Goal: Contribute content

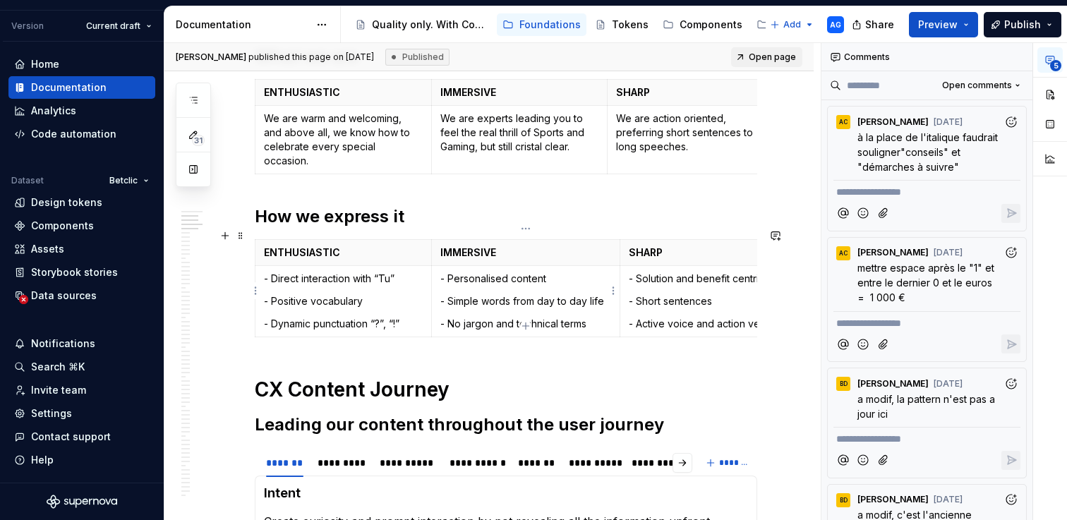
click at [590, 317] on p "- No jargon and technical terms" at bounding box center [526, 324] width 172 height 14
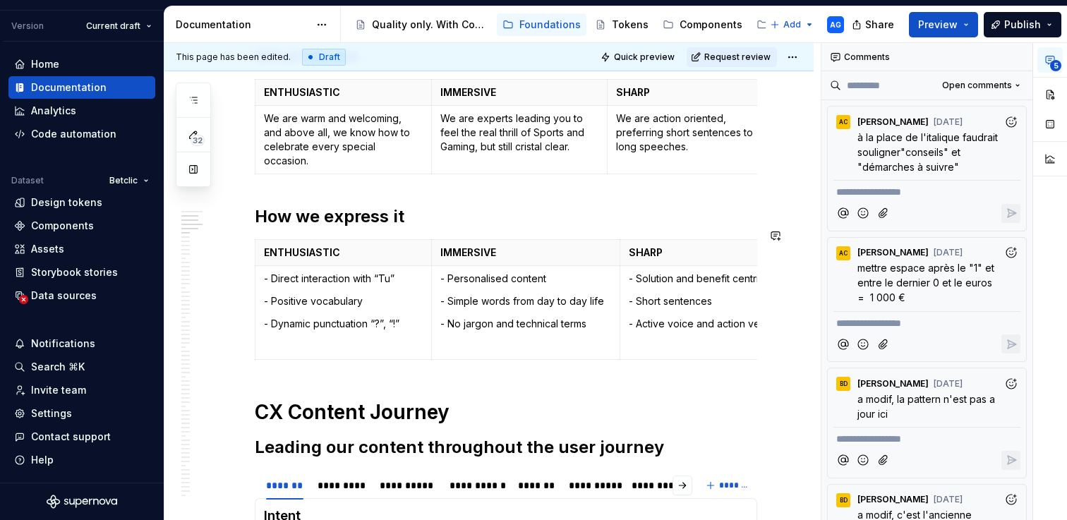
type textarea "*"
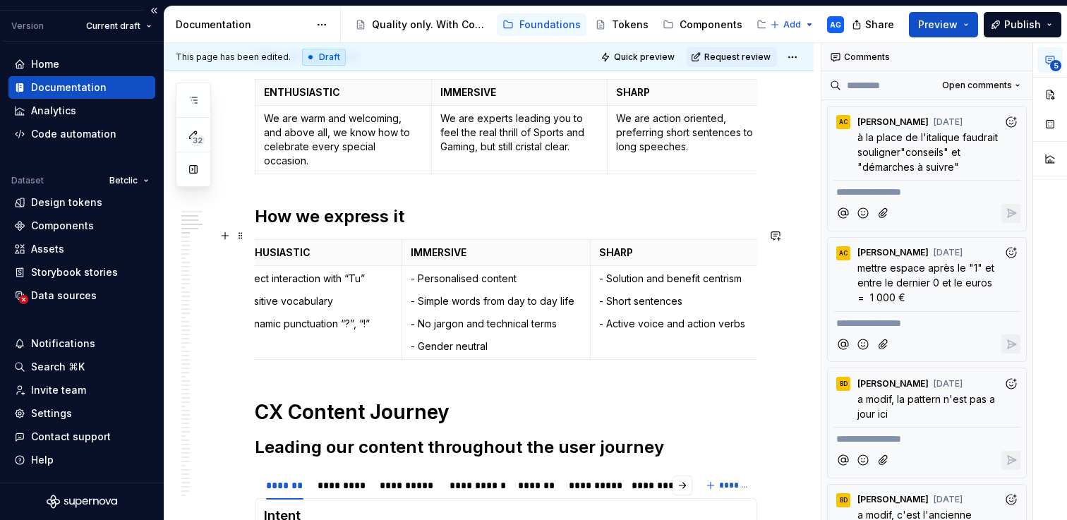
scroll to position [0, 32]
click at [745, 272] on p "- Solution and benefit centrism" at bounding box center [675, 279] width 159 height 14
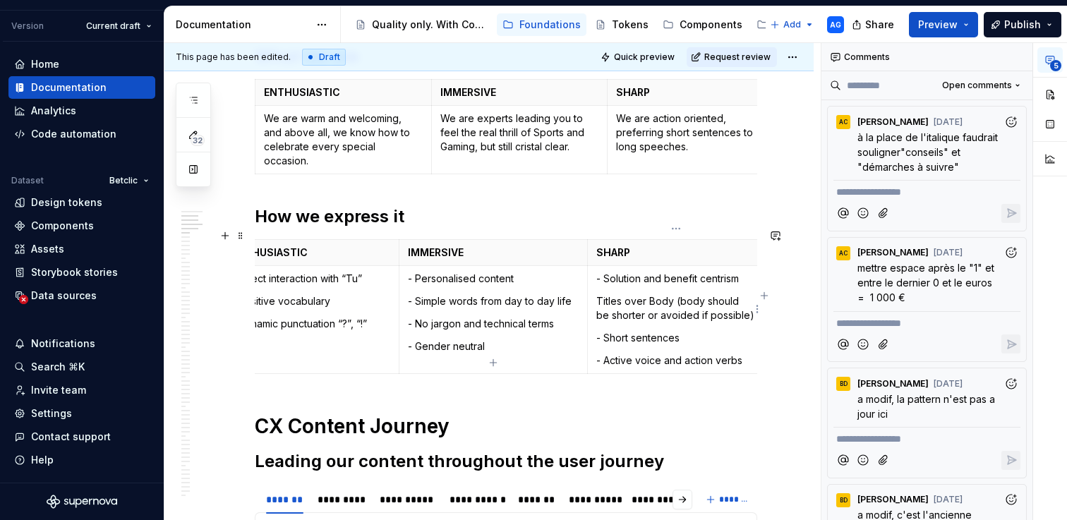
click at [594, 287] on td "- Solution and benefit centrism Titles over Body (body should be shorter or avo…" at bounding box center [676, 319] width 176 height 108
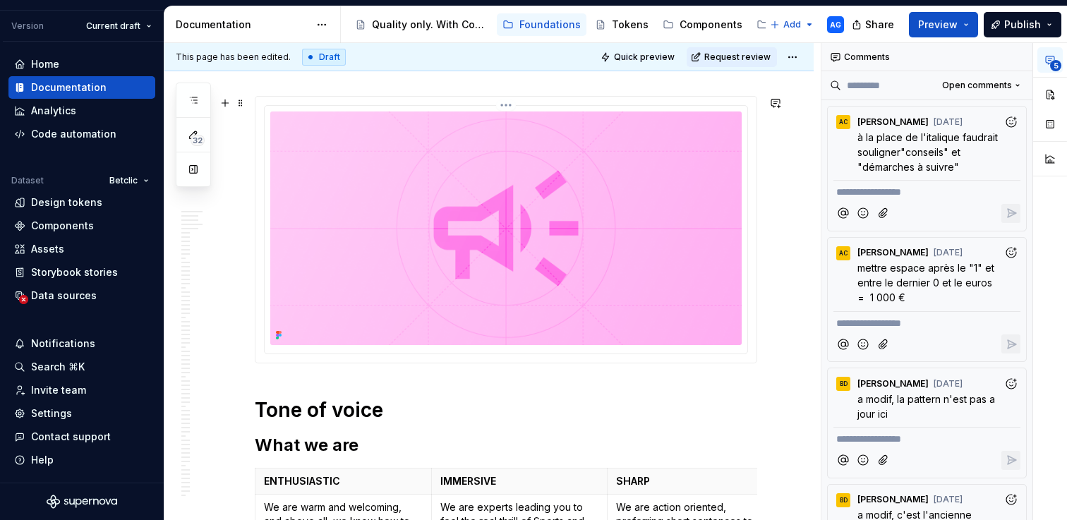
scroll to position [28, 0]
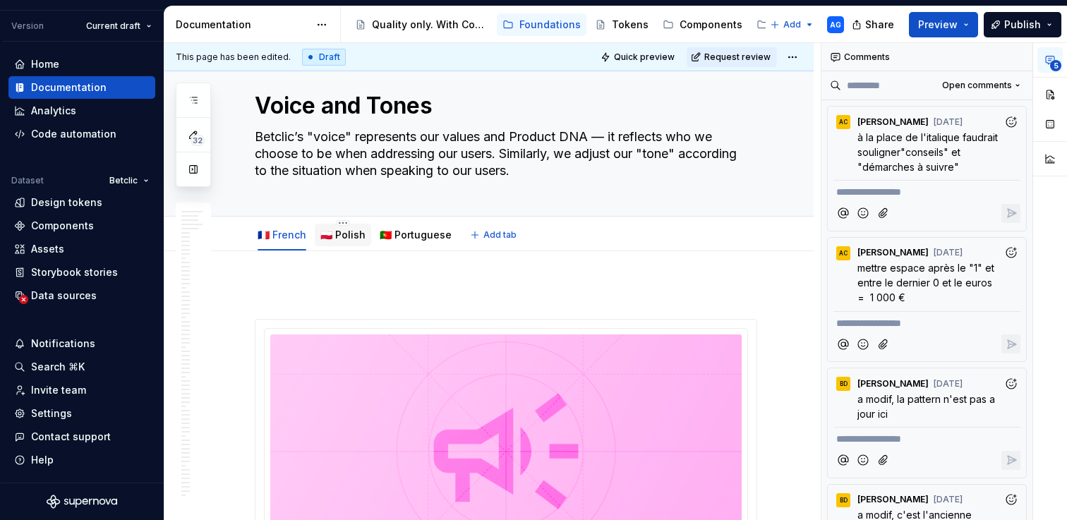
click at [342, 234] on link "🇵🇱 Polish" at bounding box center [342, 235] width 45 height 12
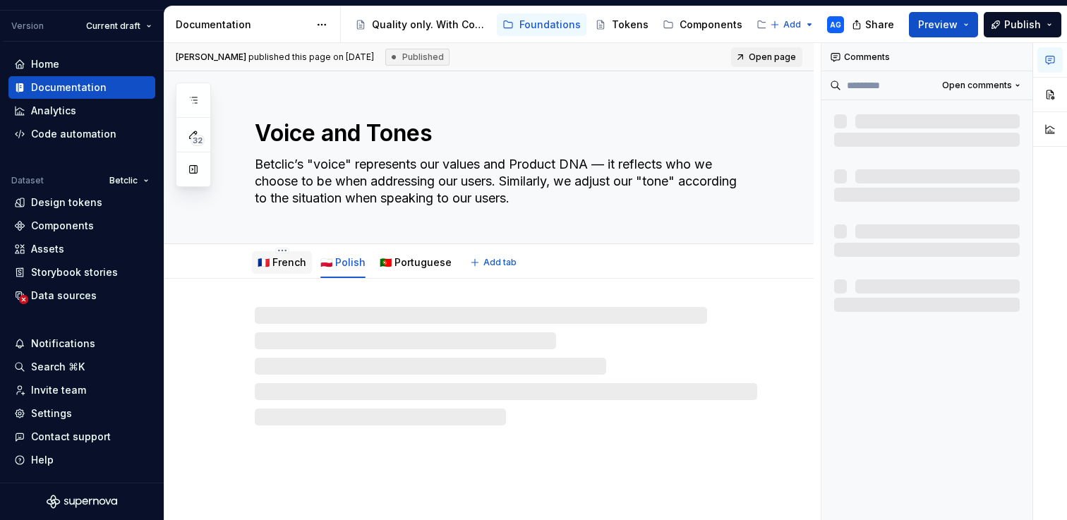
click at [282, 265] on link "🇫🇷 French" at bounding box center [282, 262] width 49 height 12
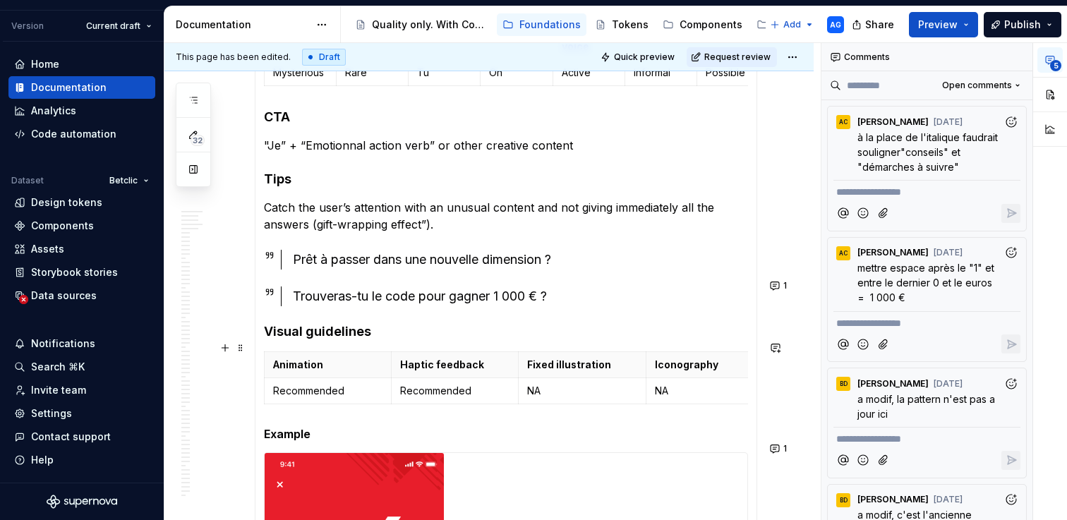
scroll to position [0, 18]
click at [645, 384] on p "NA" at bounding box center [691, 391] width 109 height 14
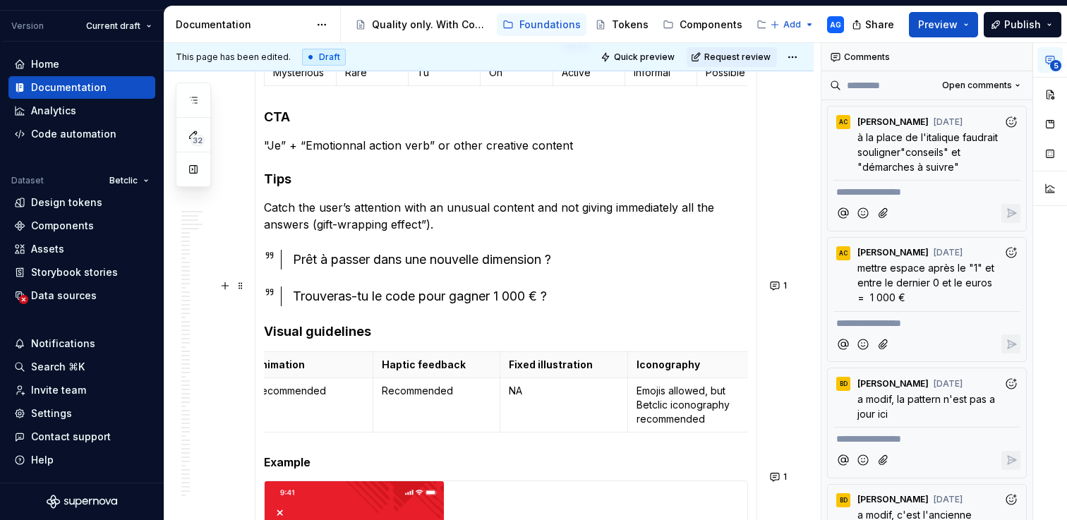
click at [681, 287] on div "Trouveras-tu le code pour gagner 1 000 € ?" at bounding box center [520, 297] width 455 height 20
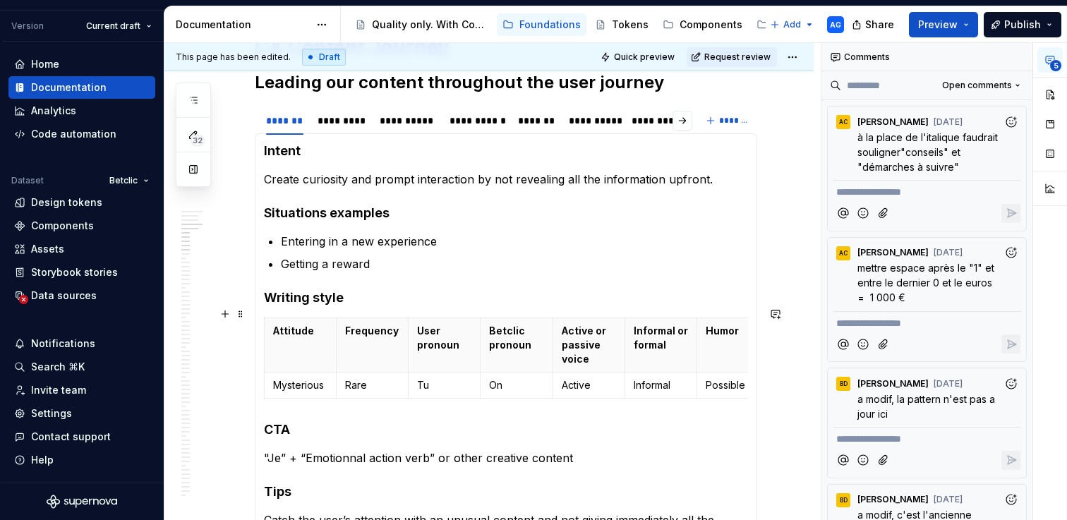
scroll to position [976, 0]
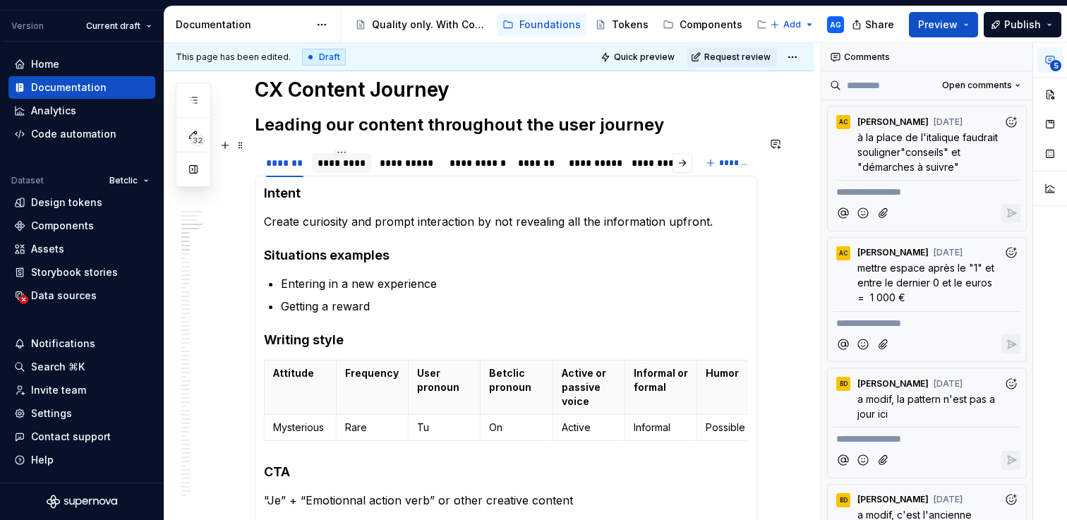
click at [339, 156] on div "*********" at bounding box center [342, 163] width 49 height 14
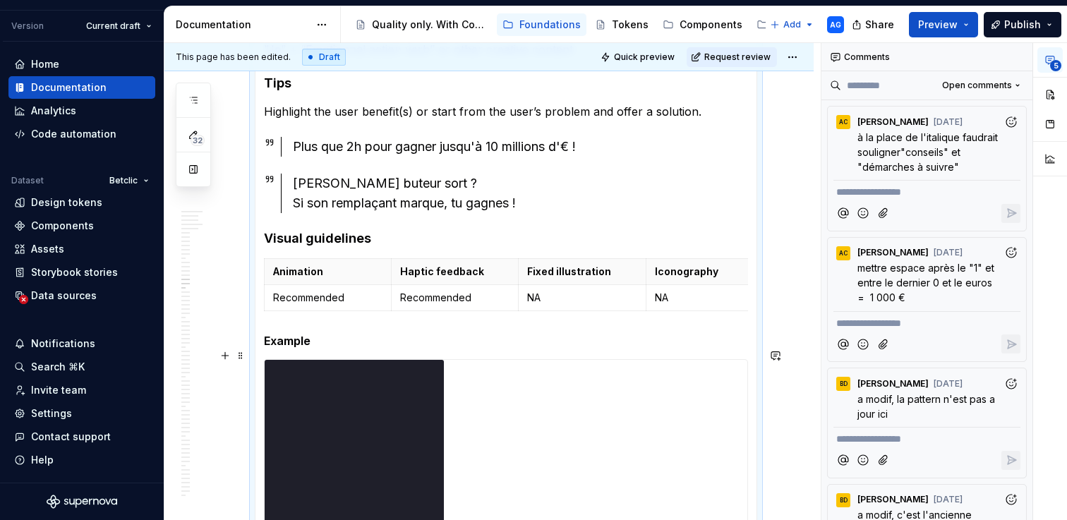
scroll to position [1424, 0]
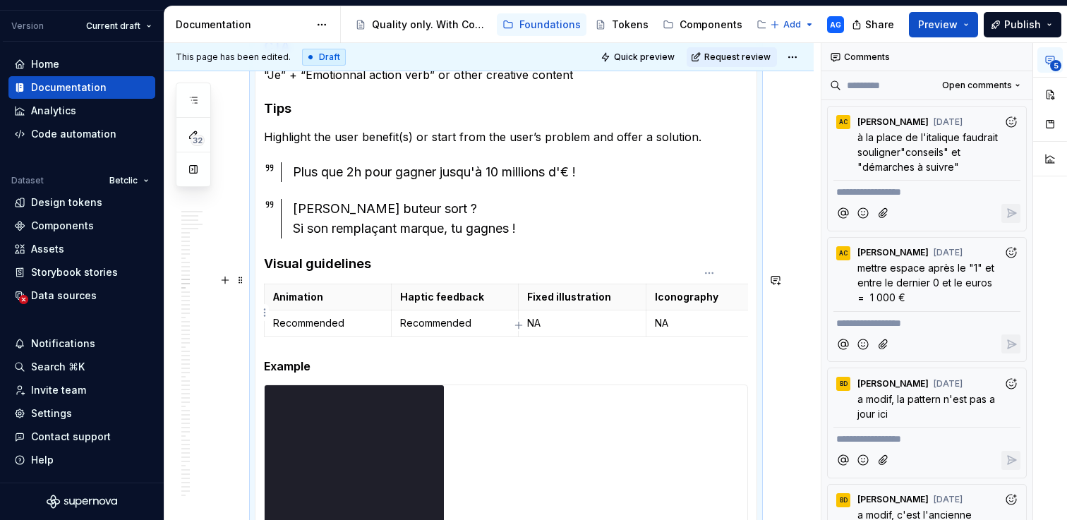
click at [665, 316] on p "NA" at bounding box center [709, 323] width 109 height 14
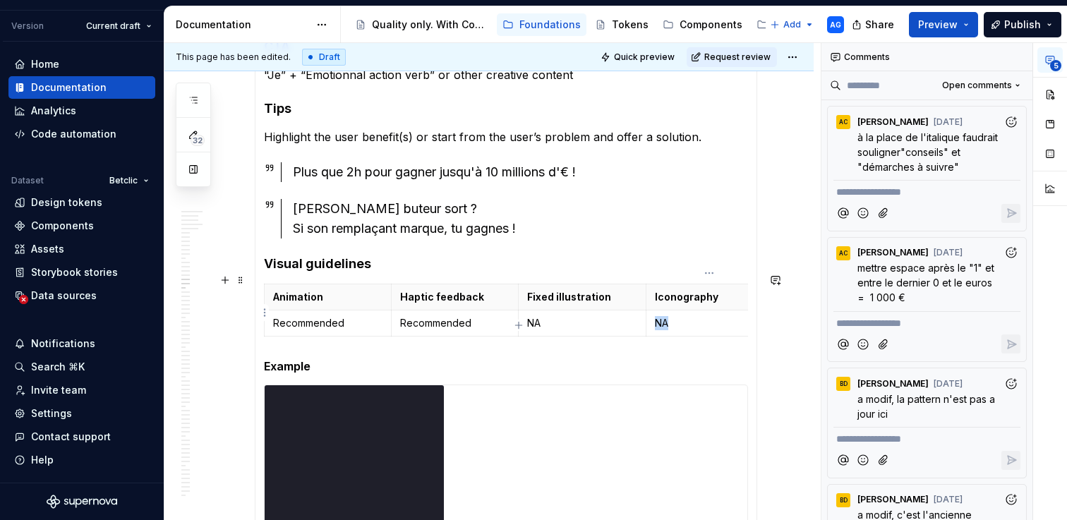
click at [665, 316] on p "NA" at bounding box center [709, 323] width 109 height 14
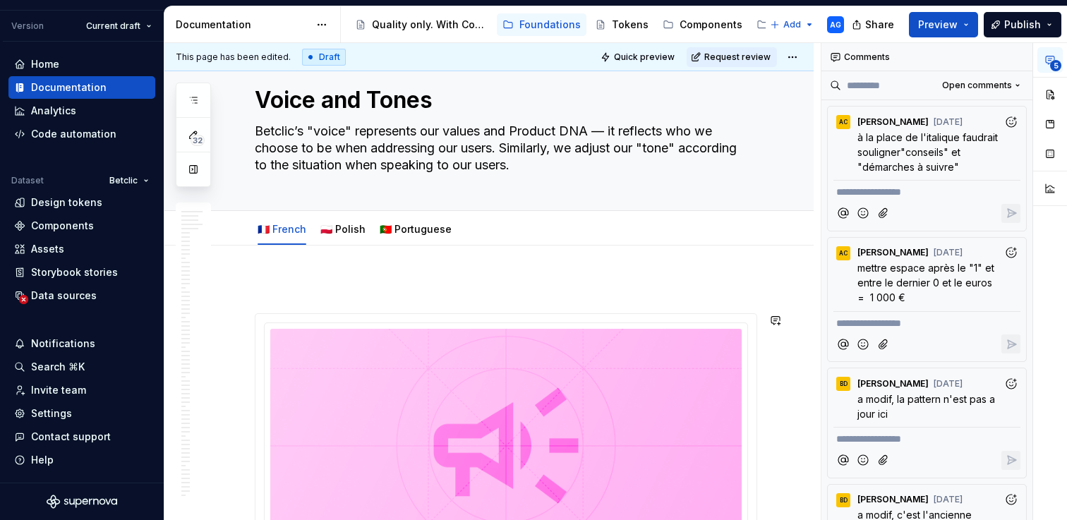
scroll to position [0, 0]
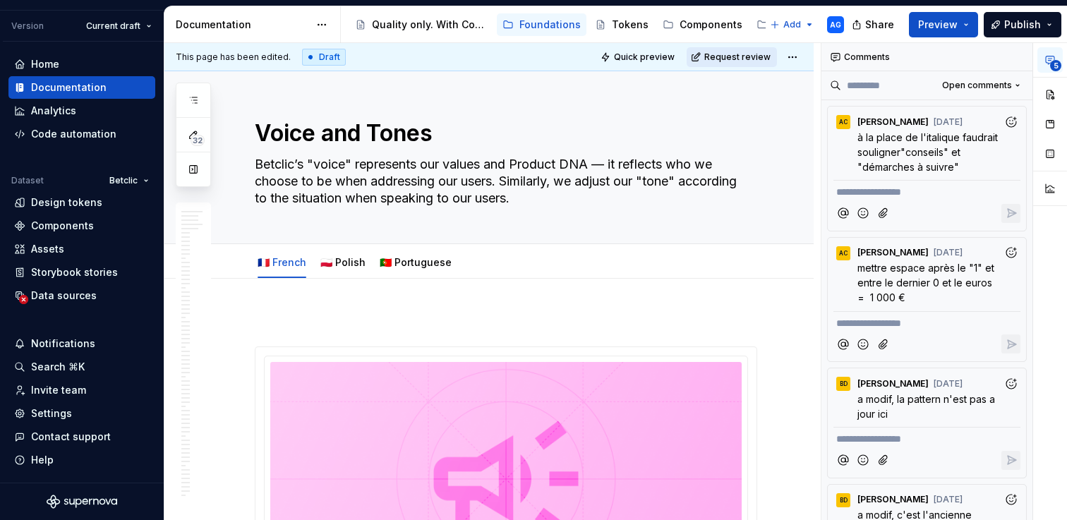
click at [742, 56] on span "Request review" at bounding box center [737, 57] width 66 height 11
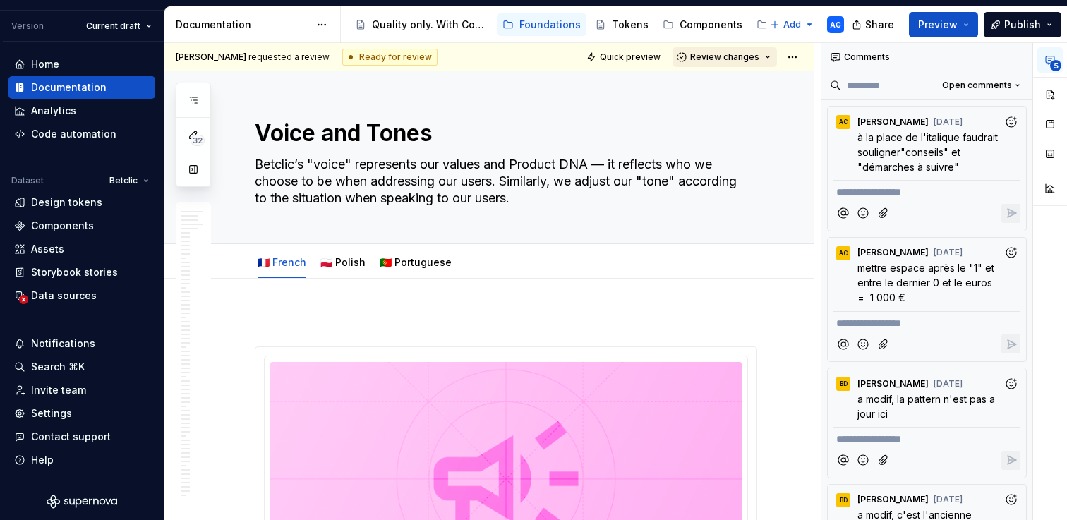
click at [741, 57] on span "Review changes" at bounding box center [724, 57] width 69 height 11
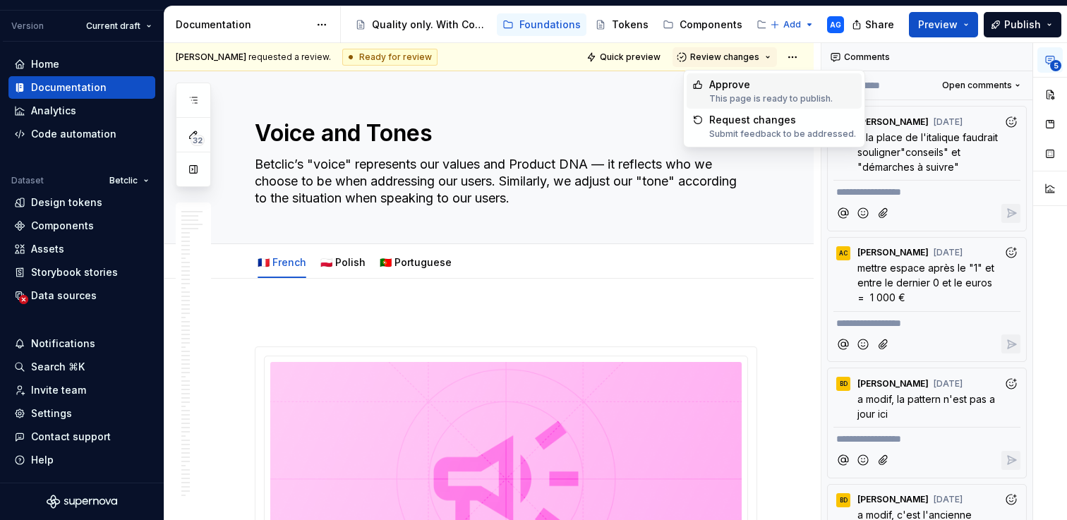
click at [734, 76] on span "Approve This page is ready to publish." at bounding box center [774, 90] width 175 height 35
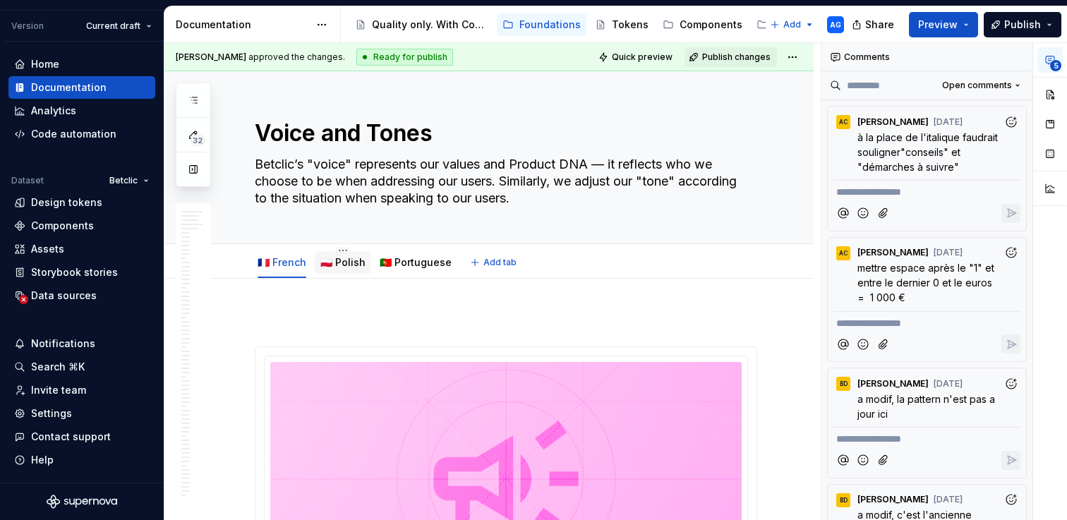
click at [352, 270] on div "🇵🇱 Polish" at bounding box center [342, 262] width 45 height 17
click at [335, 264] on link "🇵🇱 Polish" at bounding box center [342, 262] width 45 height 12
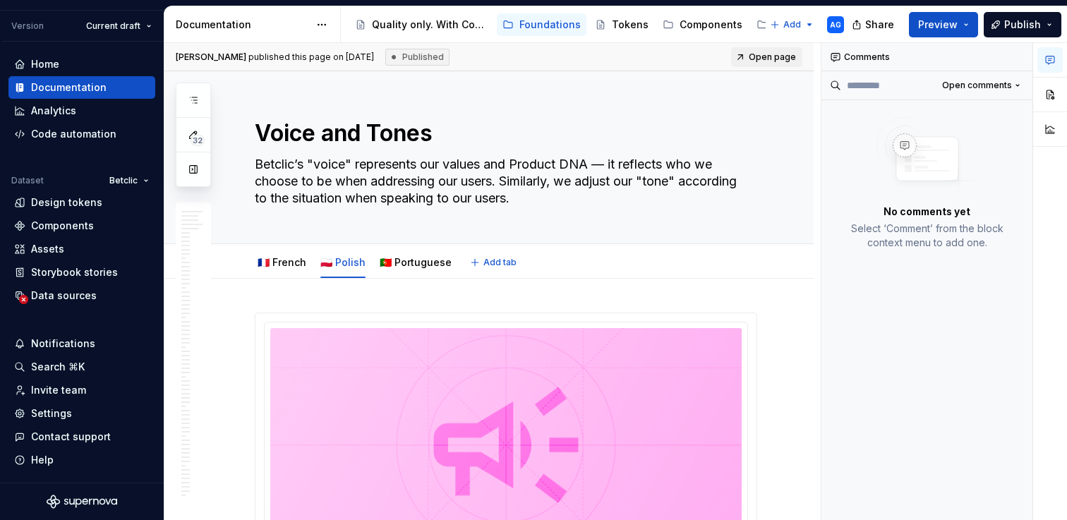
type textarea "*"
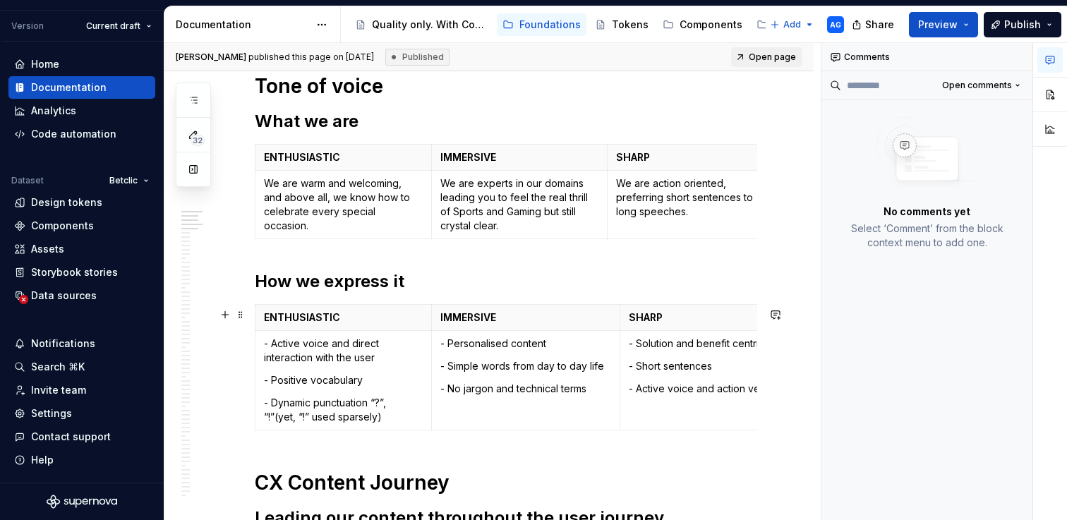
scroll to position [594, 0]
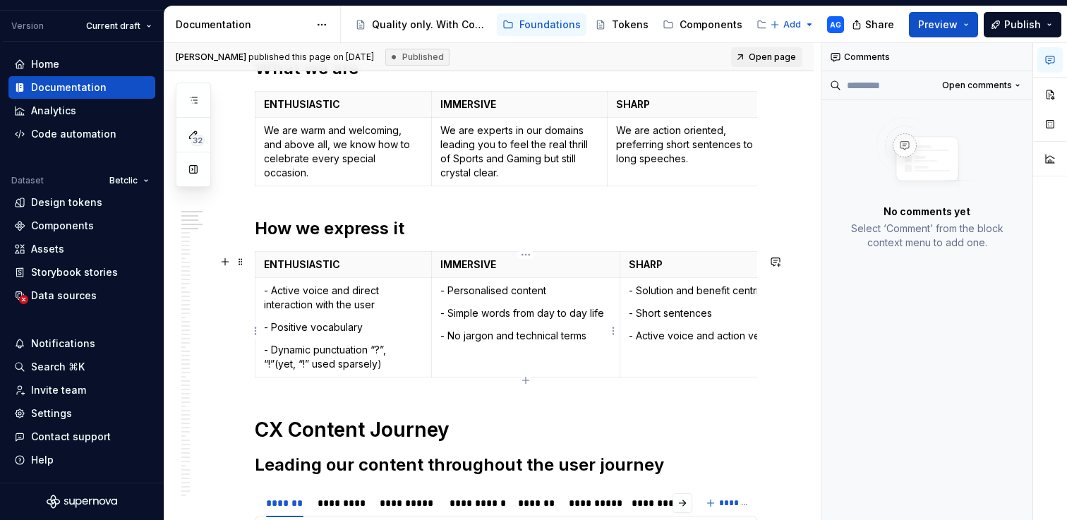
click at [505, 359] on td "- Personalised content - Simple words from day to day life - No jargon and tech…" at bounding box center [525, 327] width 189 height 100
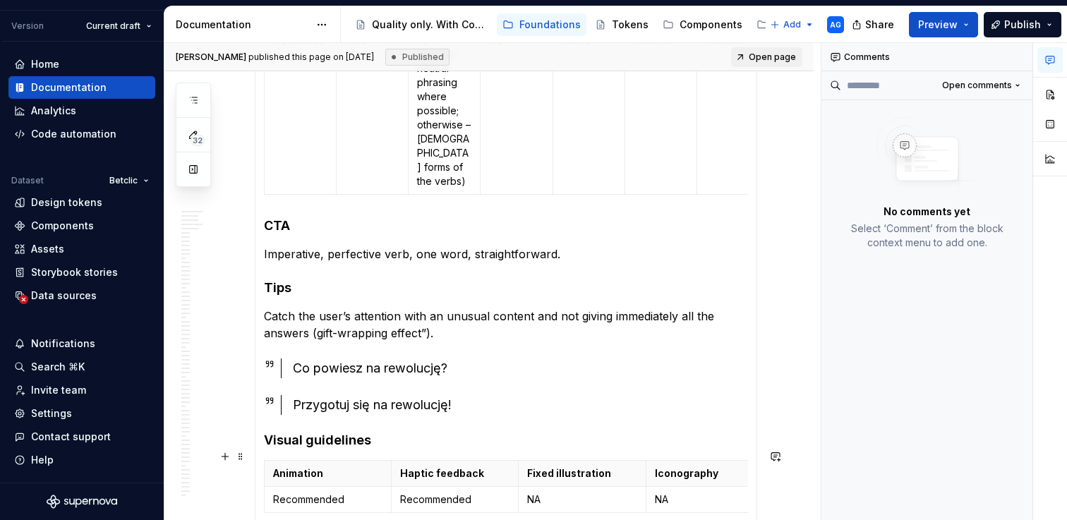
scroll to position [1433, 0]
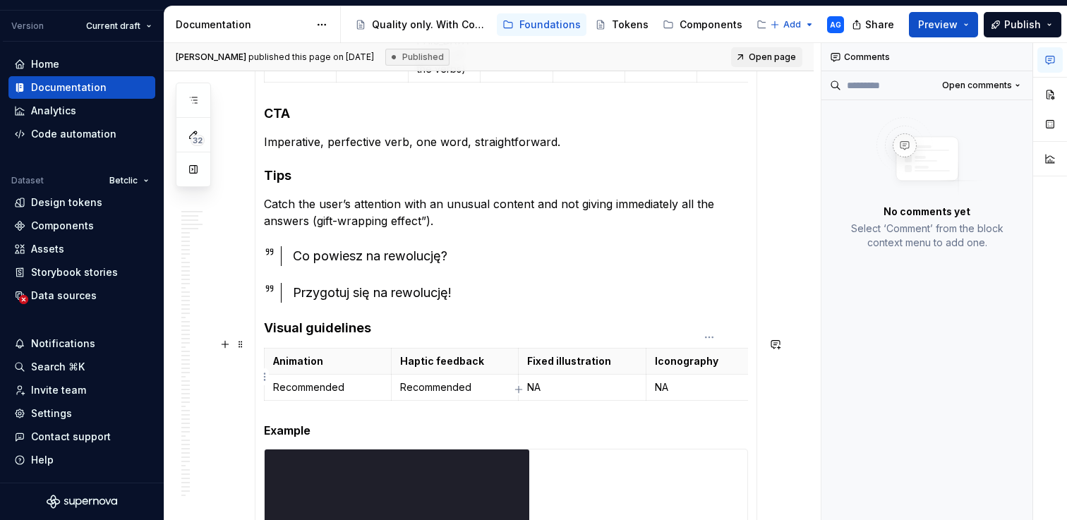
click at [680, 380] on p "NA" at bounding box center [709, 387] width 109 height 14
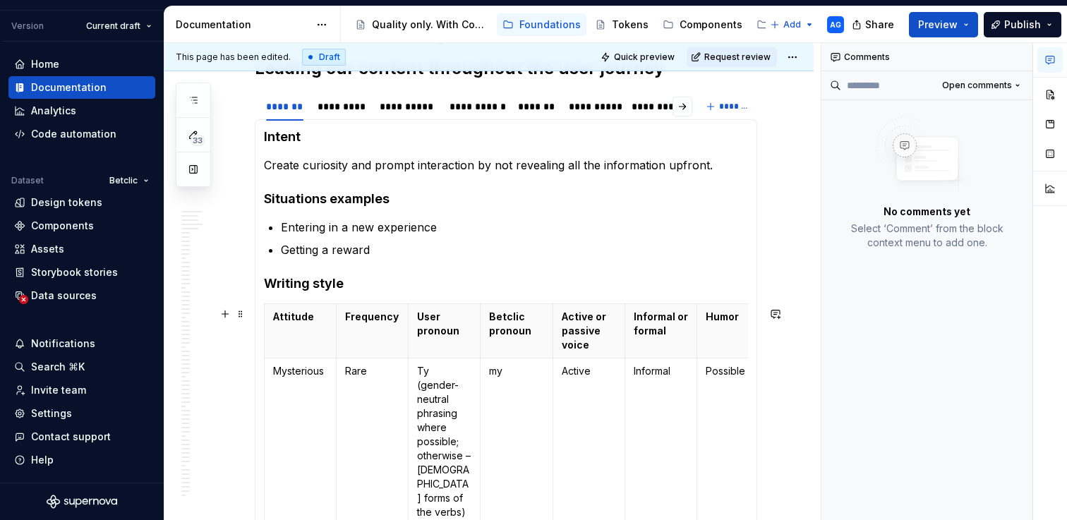
scroll to position [958, 0]
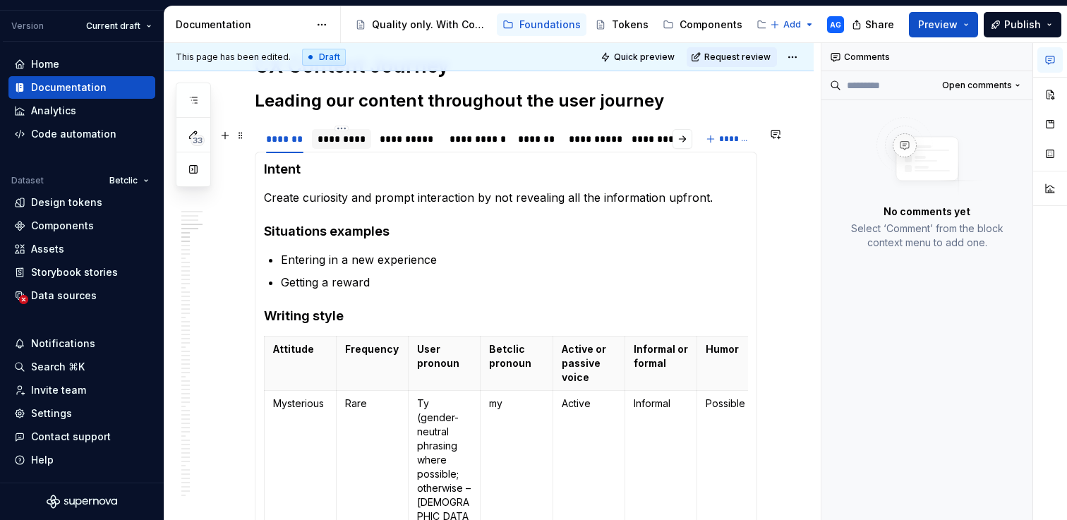
click at [343, 149] on div "*********" at bounding box center [342, 139] width 60 height 20
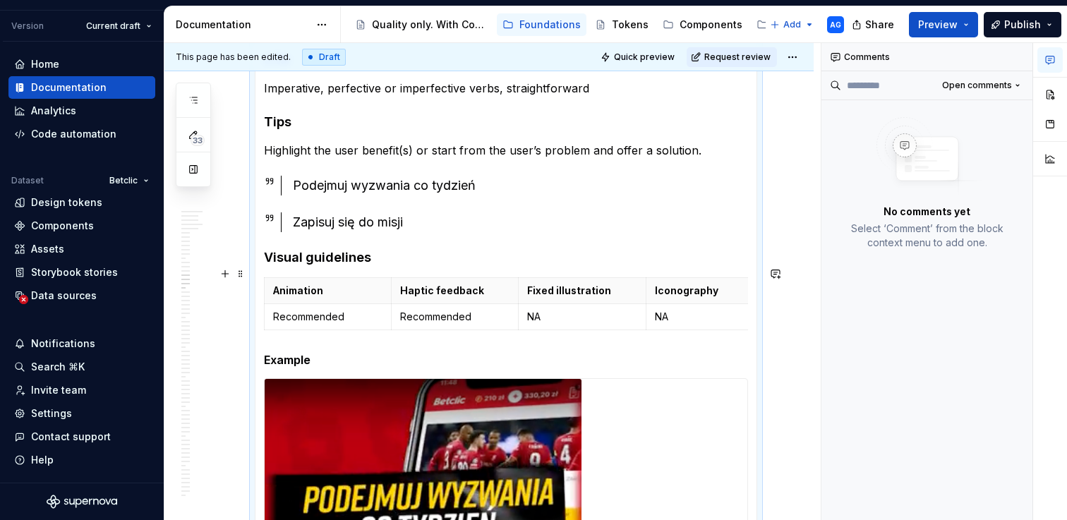
scroll to position [1530, 0]
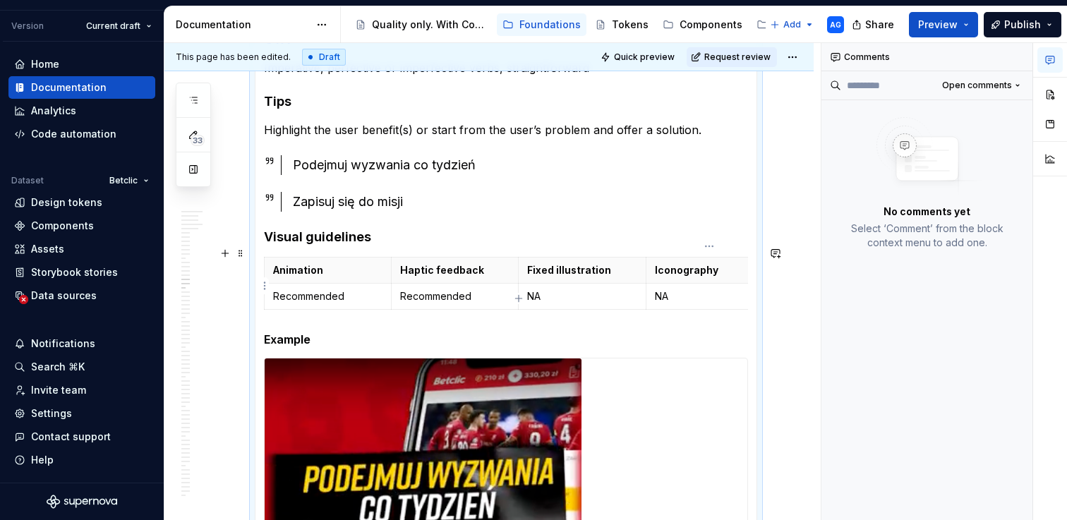
click at [673, 294] on td "NA" at bounding box center [709, 296] width 127 height 26
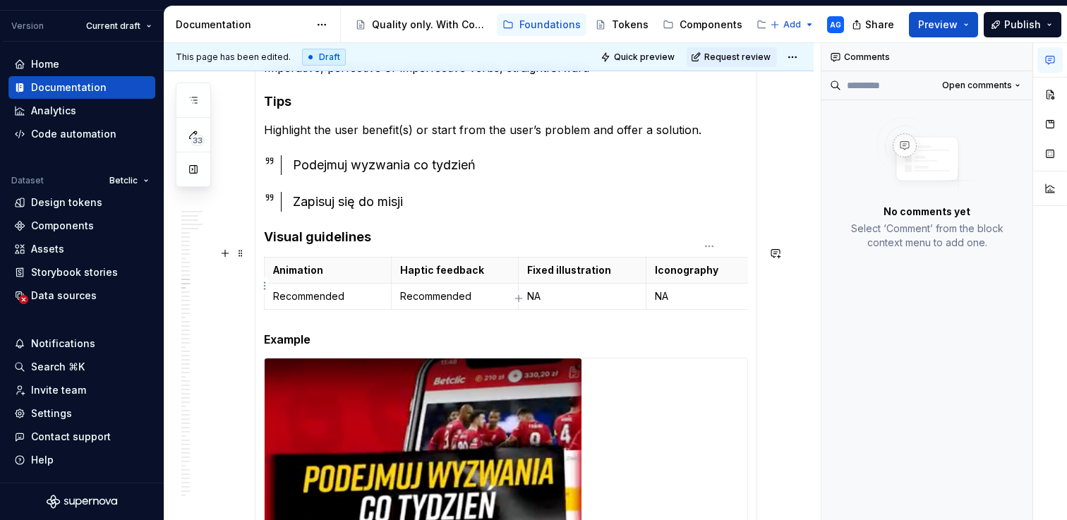
click at [673, 294] on td "NA" at bounding box center [709, 296] width 127 height 26
click at [659, 289] on p "NA" at bounding box center [709, 296] width 109 height 14
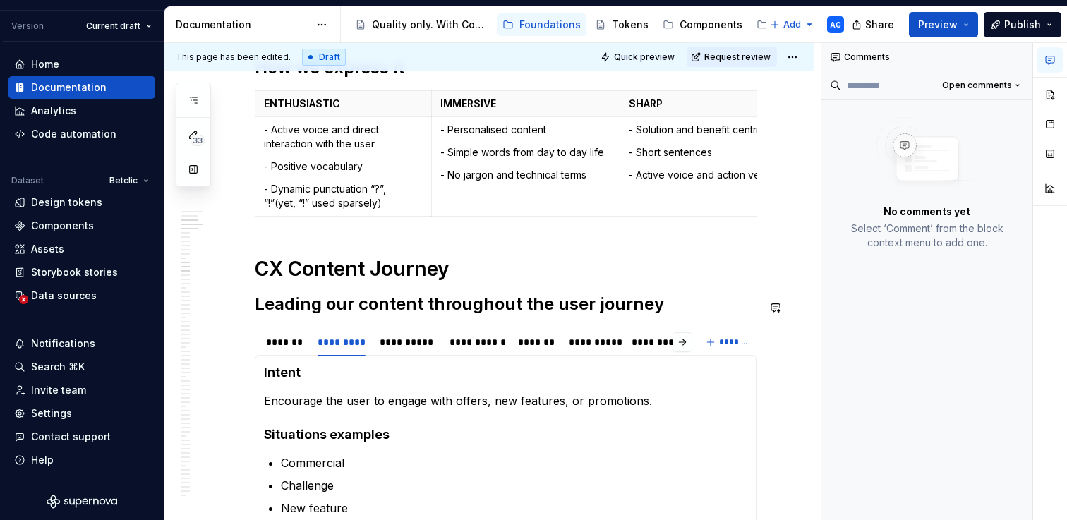
scroll to position [727, 0]
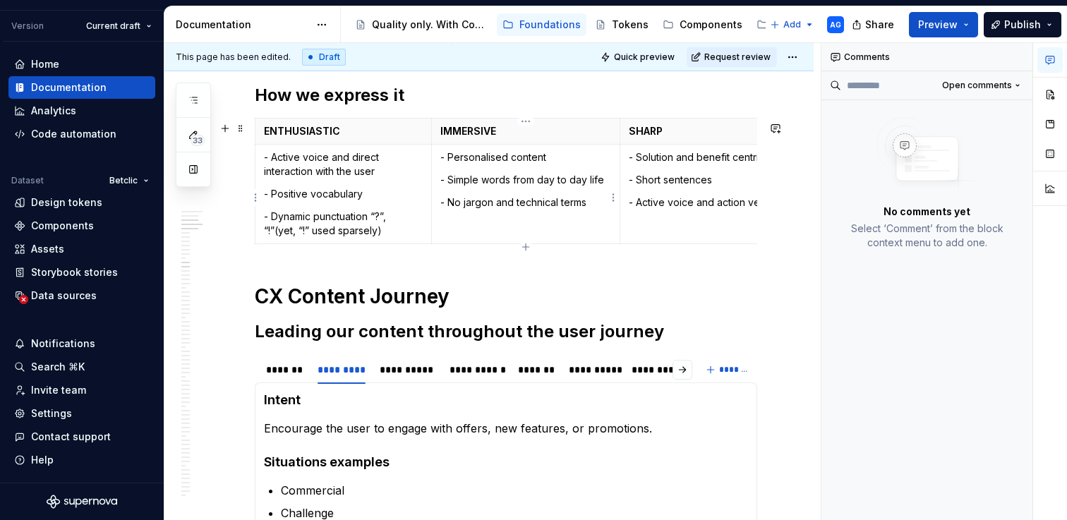
click at [604, 203] on p "- No jargon and technical terms" at bounding box center [526, 203] width 172 height 14
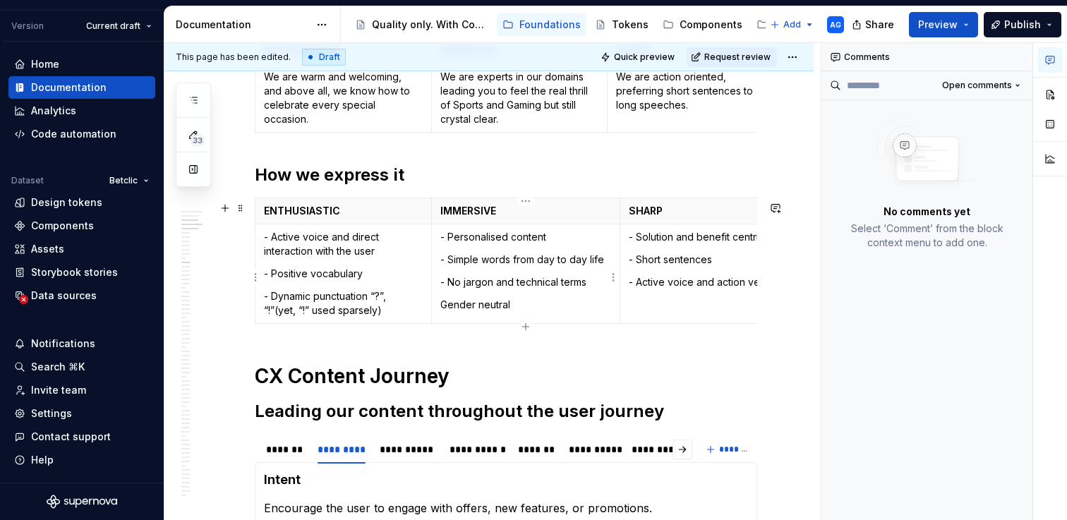
click at [439, 310] on td "- Personalised content - Simple words from day to day life - No jargon and tech…" at bounding box center [525, 274] width 189 height 100
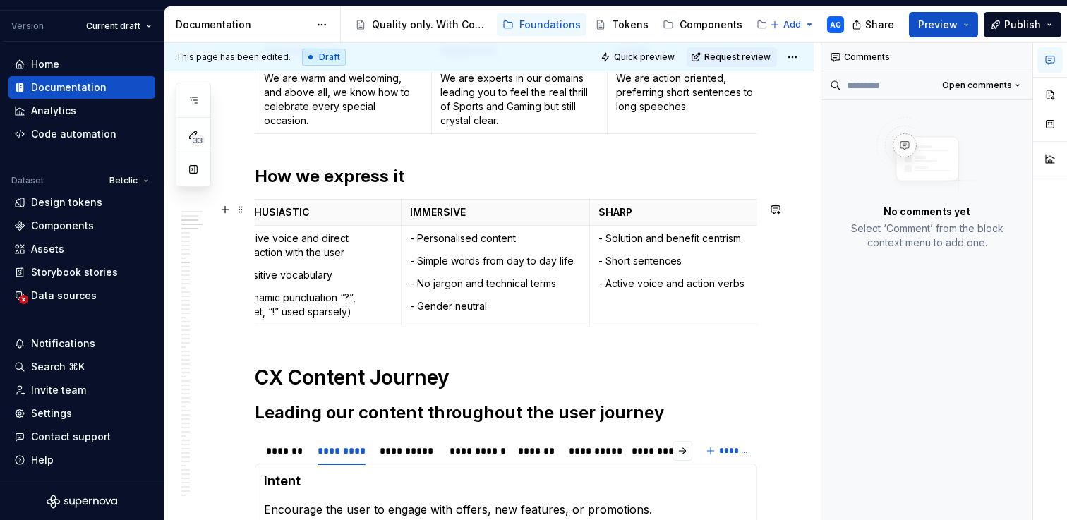
scroll to position [0, 32]
click at [757, 241] on td "- Solution and benefit centrism - Short sentences - Active voice and action ver…" at bounding box center [676, 275] width 176 height 100
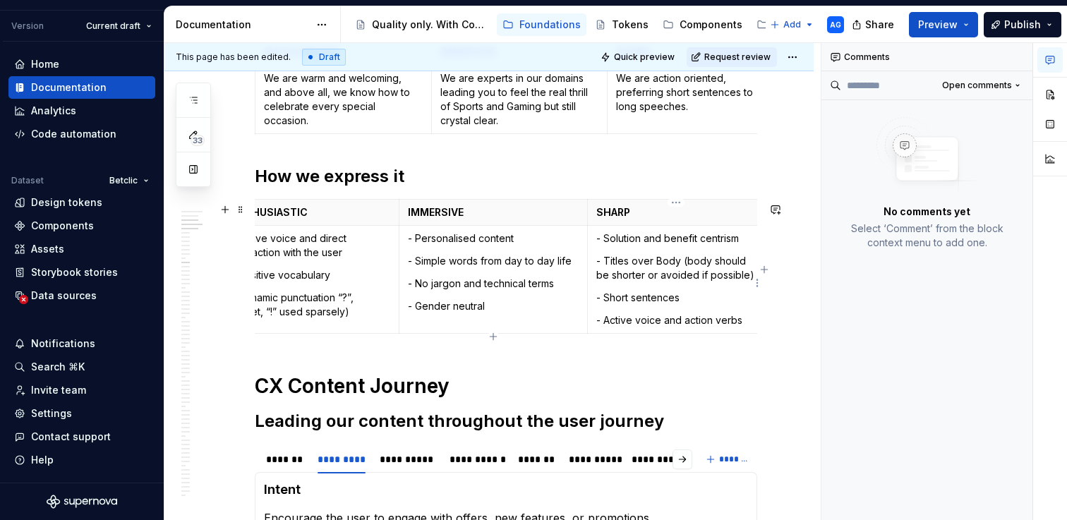
click at [675, 271] on p "- Titles over Body (body should be shorter or avoided if possible)" at bounding box center [675, 268] width 159 height 28
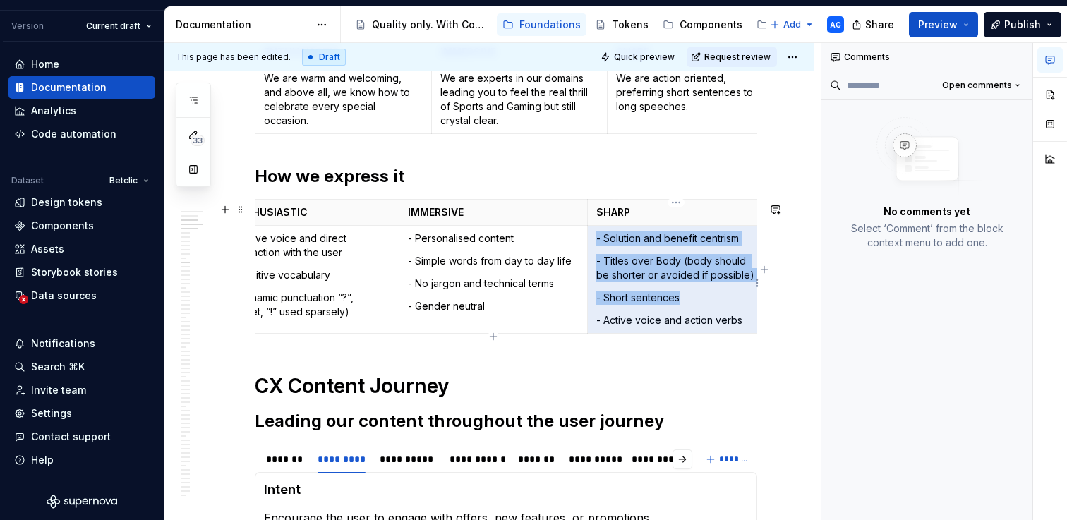
click at [675, 271] on p "- Titles over Body (body should be shorter or avoided if possible)" at bounding box center [675, 268] width 159 height 28
click at [662, 269] on p "- Titles over Body (body should be shorter or avoided if possible)" at bounding box center [675, 268] width 159 height 28
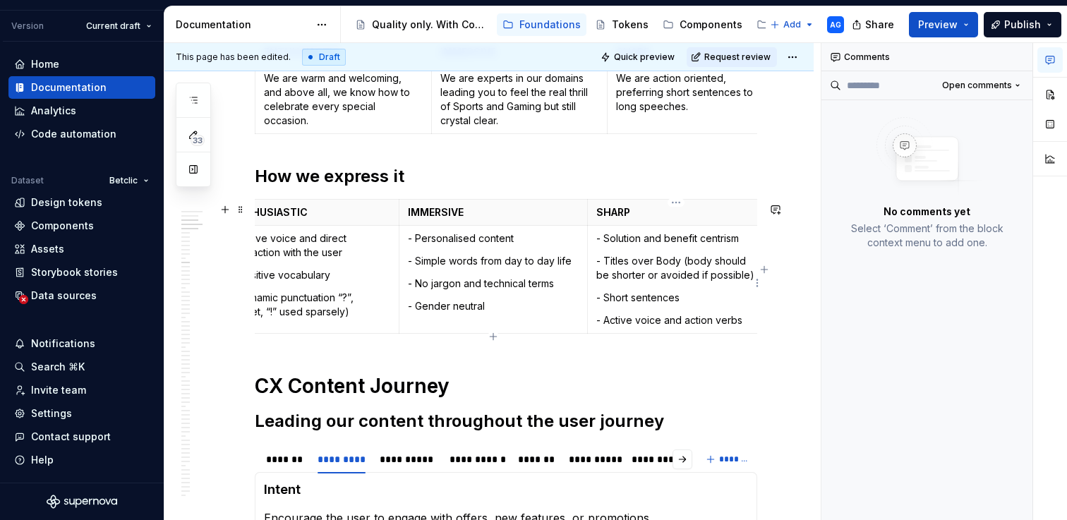
click at [594, 266] on td "- Solution and benefit centrism - Titles over Body (body should be shorter or a…" at bounding box center [676, 279] width 176 height 108
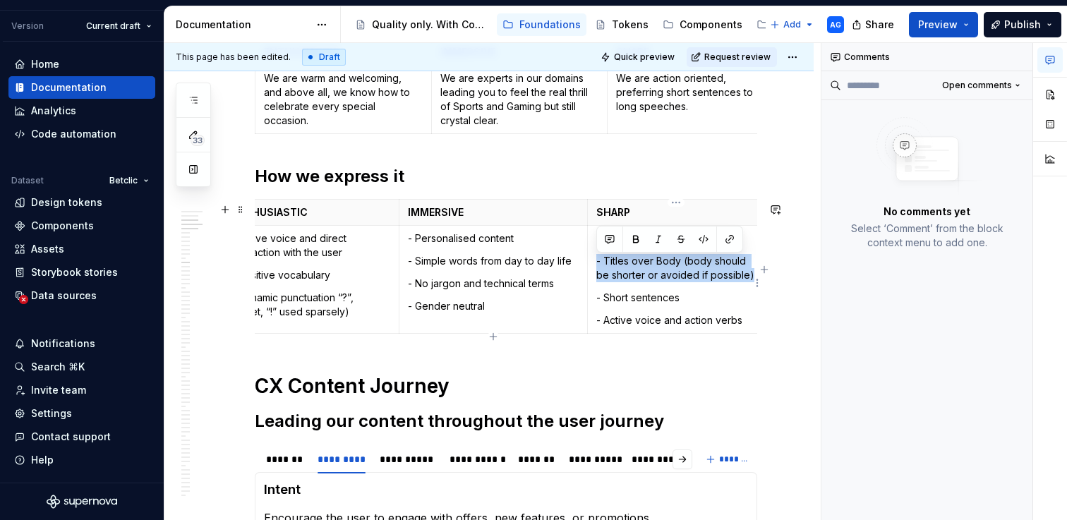
drag, startPoint x: 594, startPoint y: 266, endPoint x: 751, endPoint y: 282, distance: 158.2
click at [751, 282] on td "- Solution and benefit centrism - Titles over Body (body should be shorter or a…" at bounding box center [676, 279] width 176 height 108
copy p "- Titles over Body (body should be shorter or avoided if possible)"
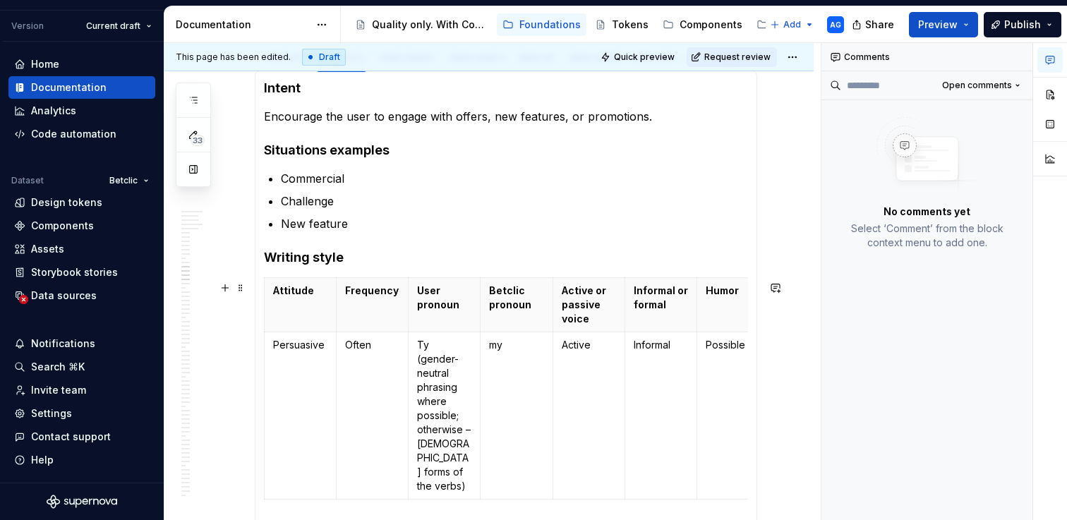
scroll to position [927, 0]
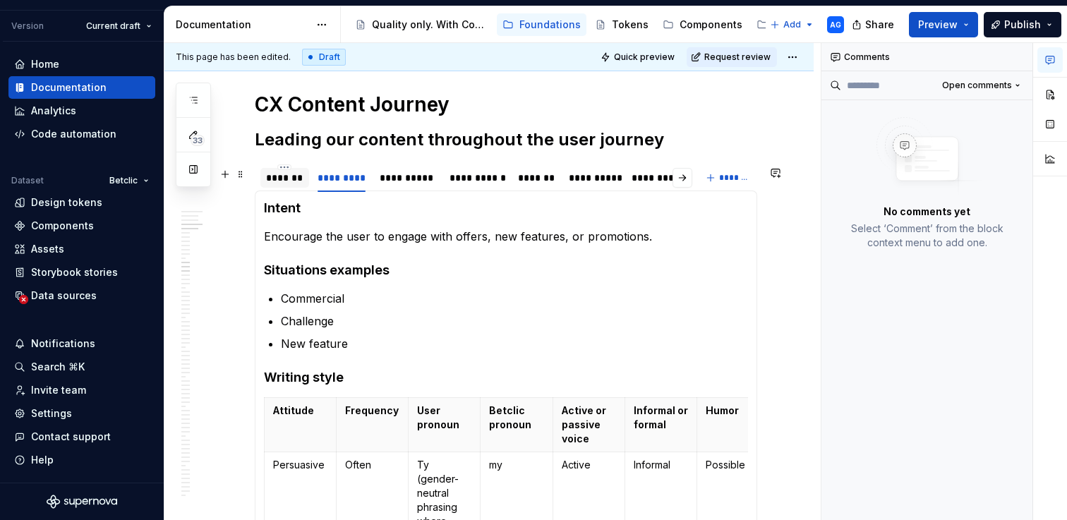
click at [281, 189] on div "*******" at bounding box center [284, 178] width 49 height 23
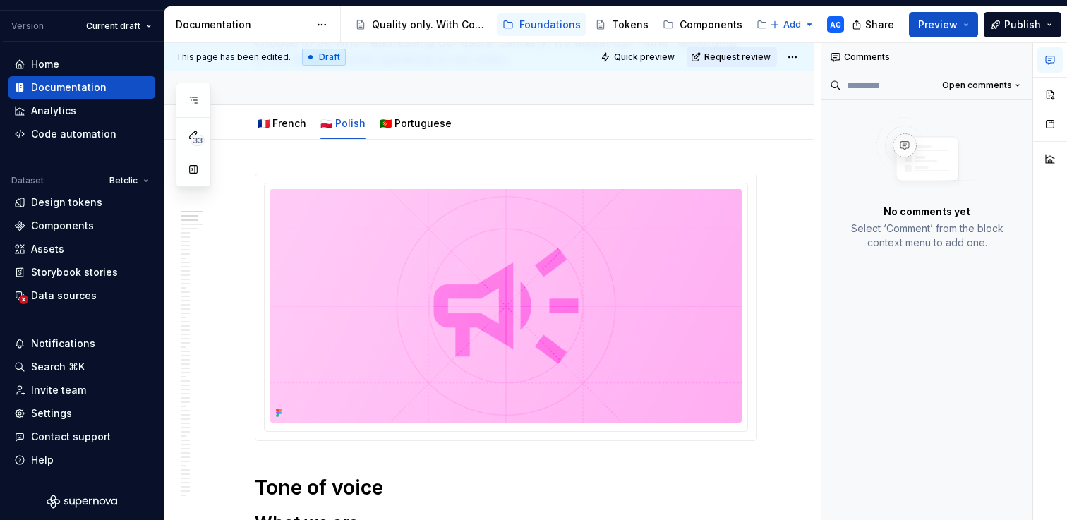
scroll to position [0, 0]
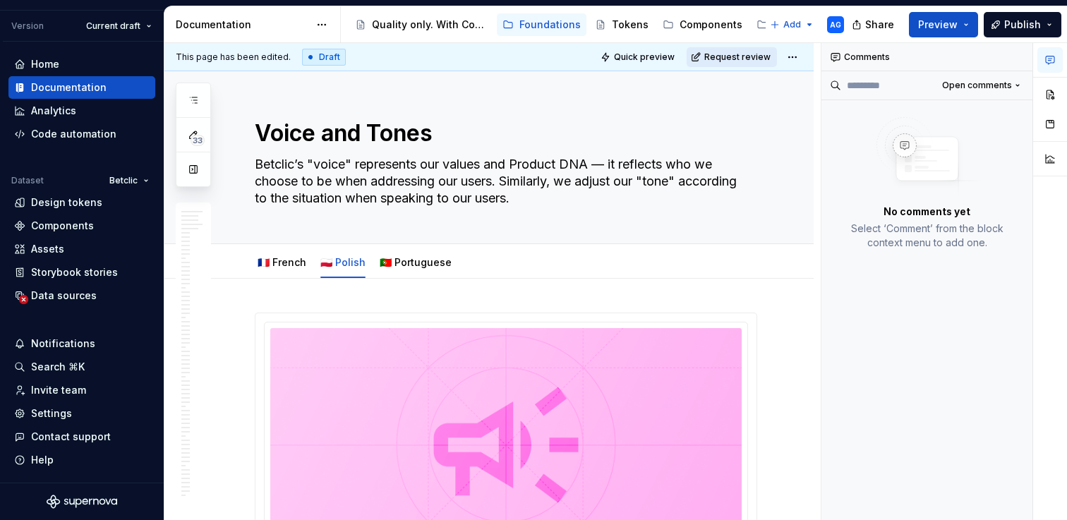
click at [715, 56] on button "Request review" at bounding box center [732, 57] width 90 height 20
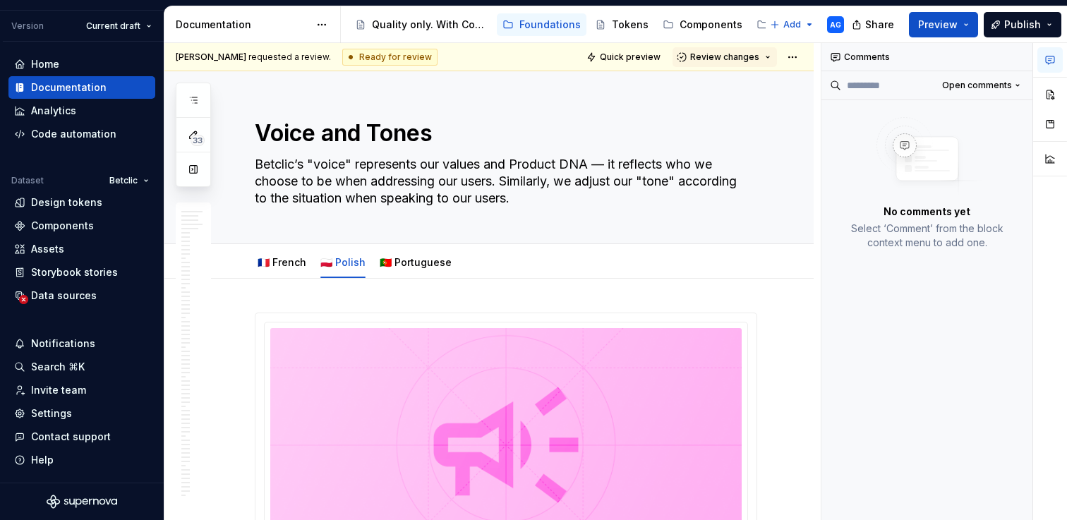
click at [715, 56] on span "Review changes" at bounding box center [724, 57] width 69 height 11
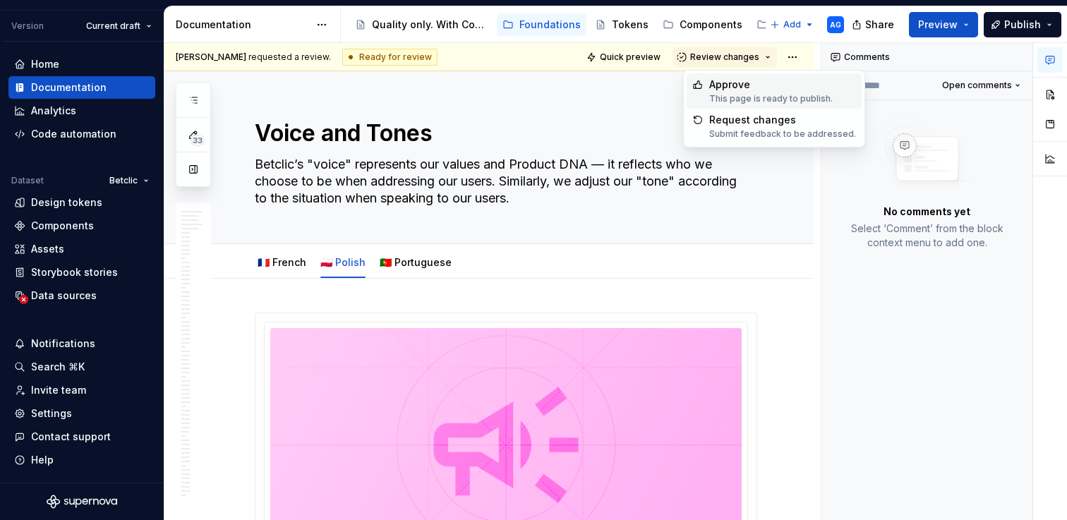
click at [719, 80] on div "Approve" at bounding box center [771, 85] width 124 height 14
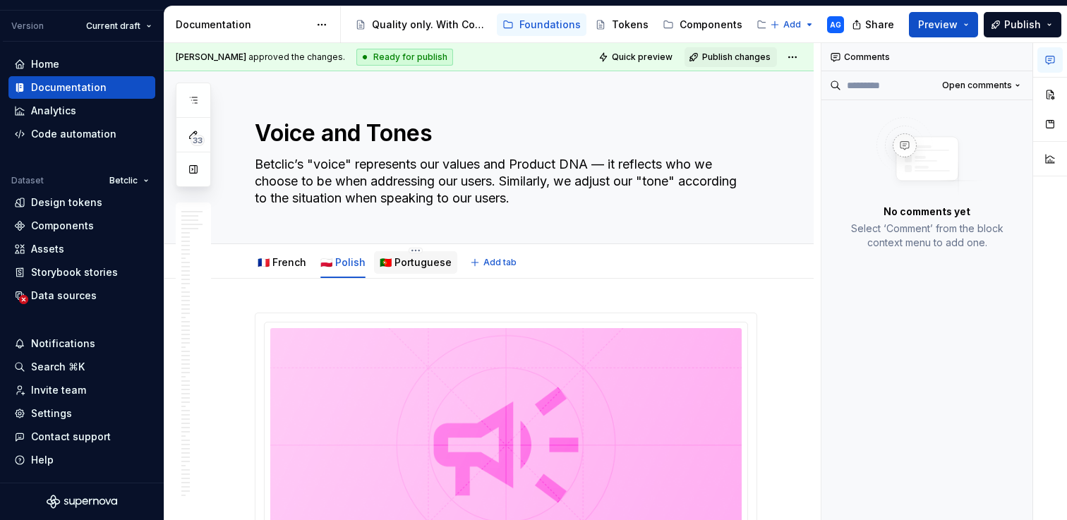
click at [421, 267] on link "🇵🇹 Portuguese" at bounding box center [416, 262] width 72 height 12
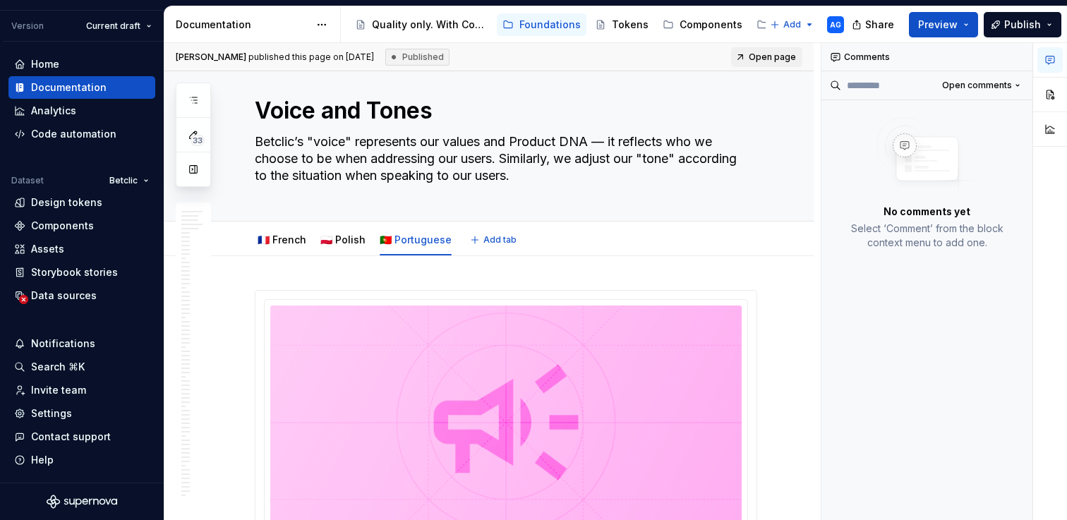
type textarea "*"
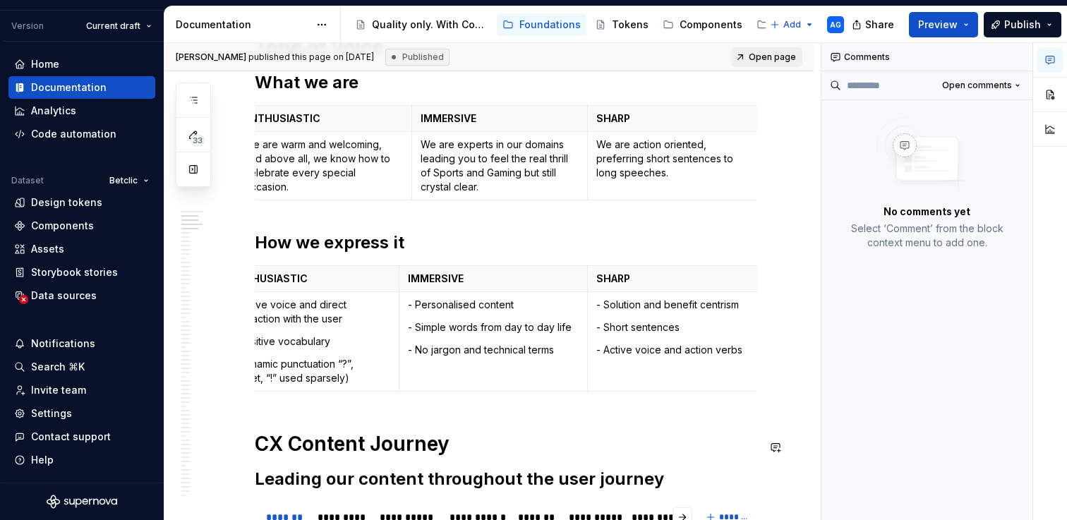
scroll to position [570, 0]
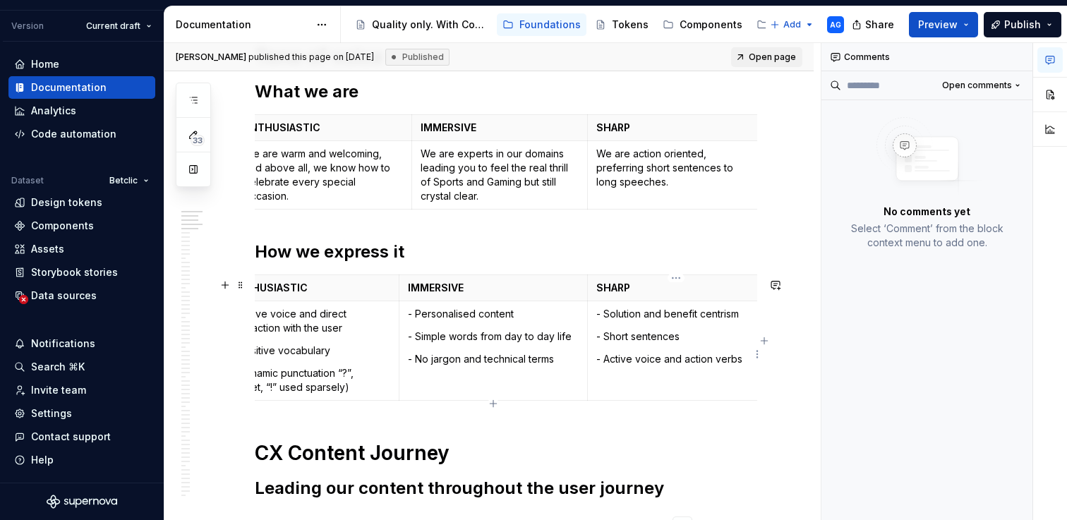
click at [743, 313] on p "- Solution and benefit centrism" at bounding box center [675, 314] width 159 height 14
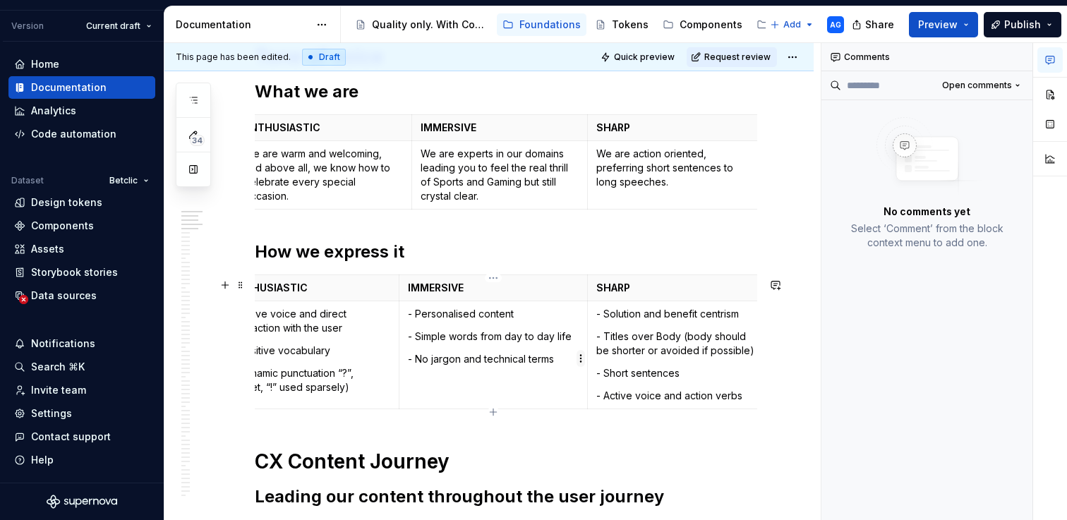
click at [580, 365] on html "Tactics AG Version Current draft Home Documentation Analytics Code automation D…" at bounding box center [533, 260] width 1067 height 520
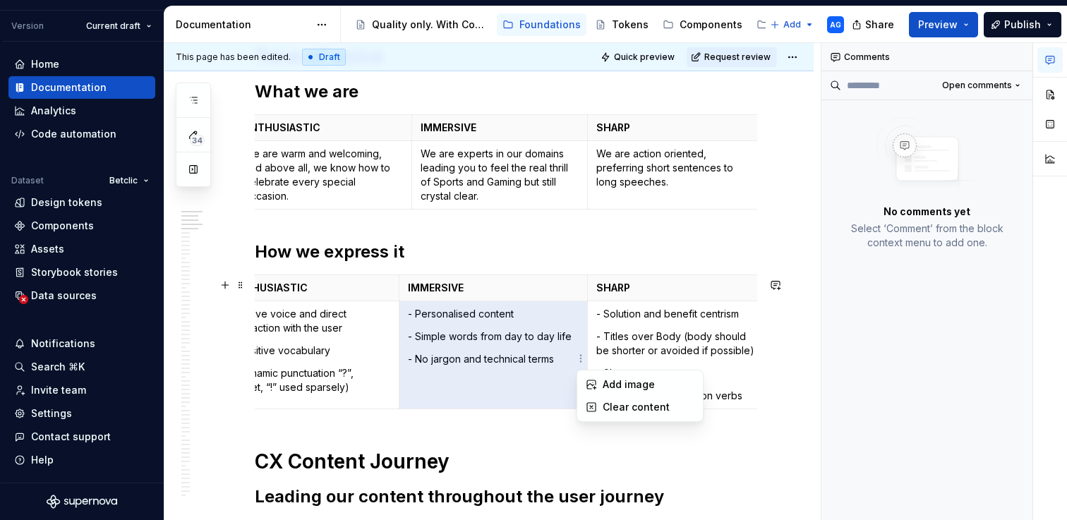
click at [560, 364] on html "Tactics AG Version Current draft Home Documentation Analytics Code automation D…" at bounding box center [533, 260] width 1067 height 520
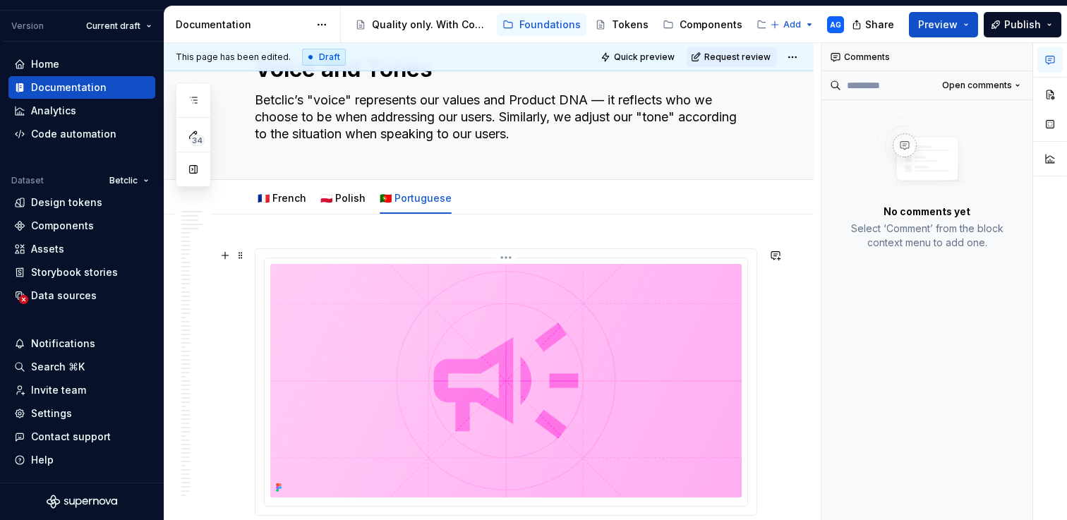
scroll to position [0, 0]
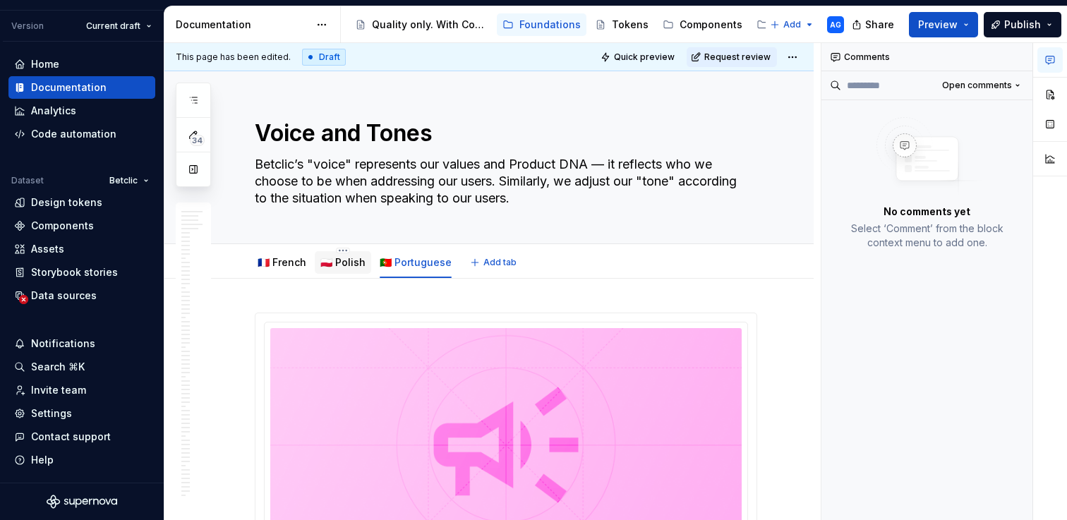
click at [342, 271] on div "🇵🇱 Polish" at bounding box center [343, 262] width 56 height 23
click at [329, 264] on link "🇵🇱 Polish" at bounding box center [342, 262] width 45 height 12
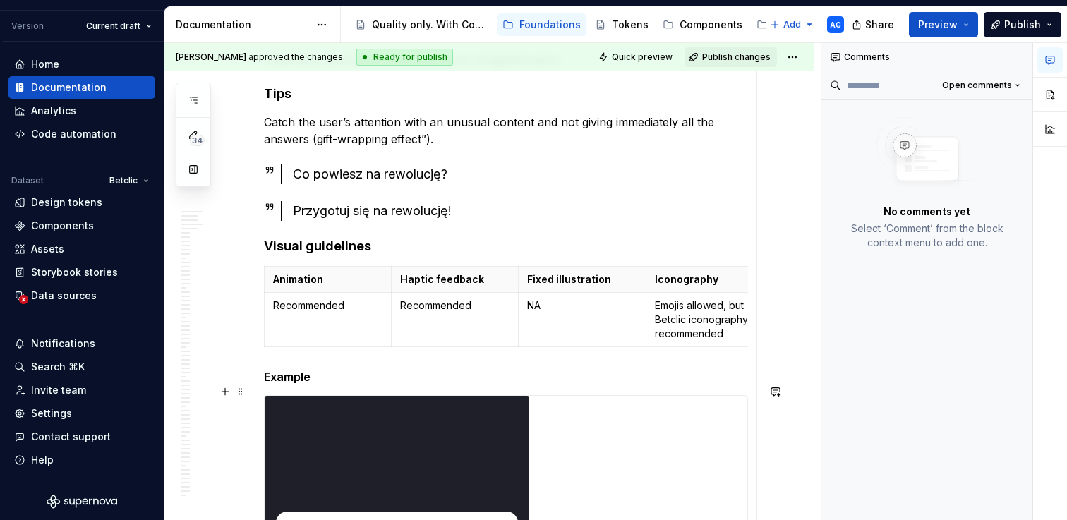
scroll to position [1554, 0]
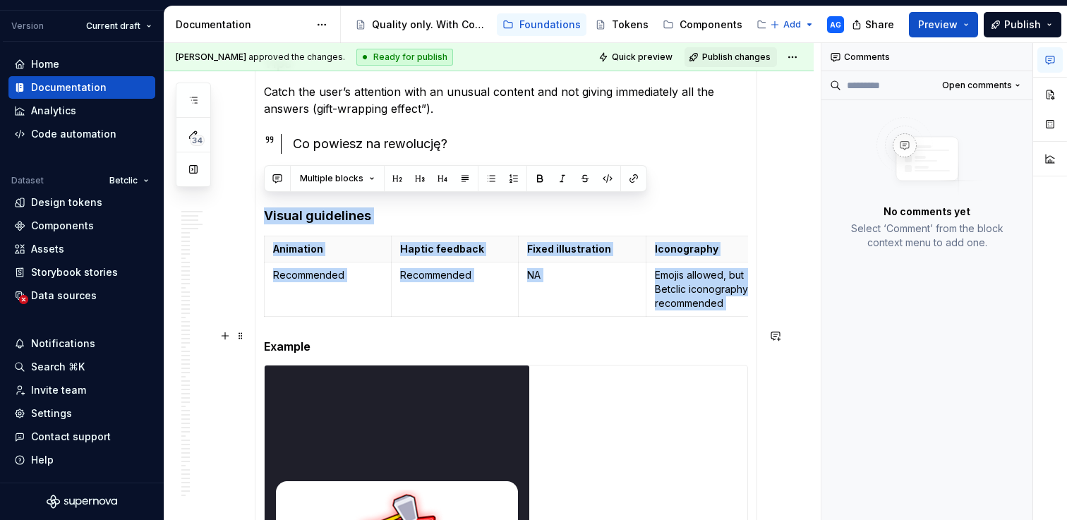
drag, startPoint x: 264, startPoint y: 200, endPoint x: 375, endPoint y: 315, distance: 159.7
click at [376, 315] on section-item-column "Intent Create curiosity and prompt interaction by not revealing all the informa…" at bounding box center [506, 256] width 484 height 1366
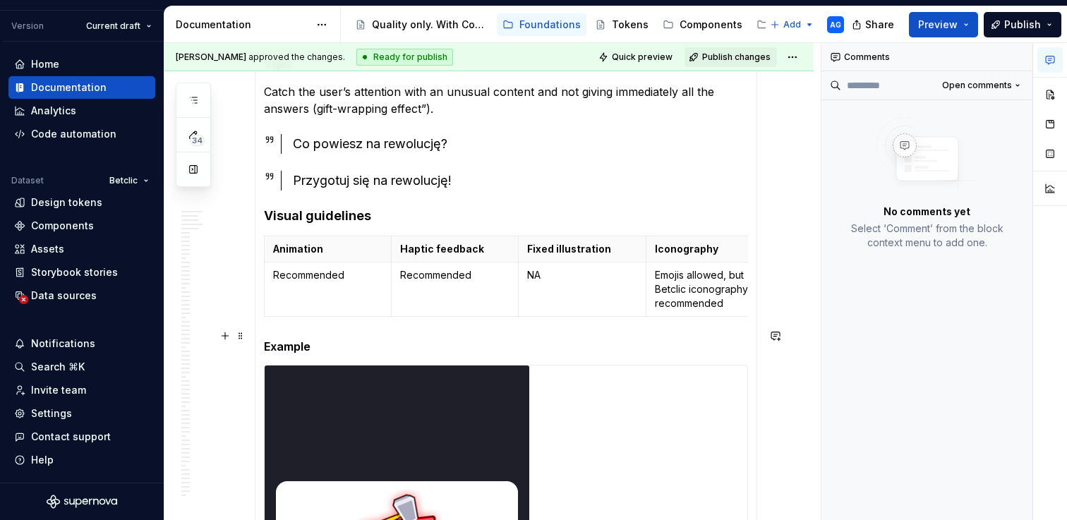
click at [419, 327] on section-item-column "Intent Create curiosity and prompt interaction by not revealing all the informa…" at bounding box center [506, 256] width 484 height 1366
click at [275, 242] on p "Animation" at bounding box center [327, 249] width 109 height 14
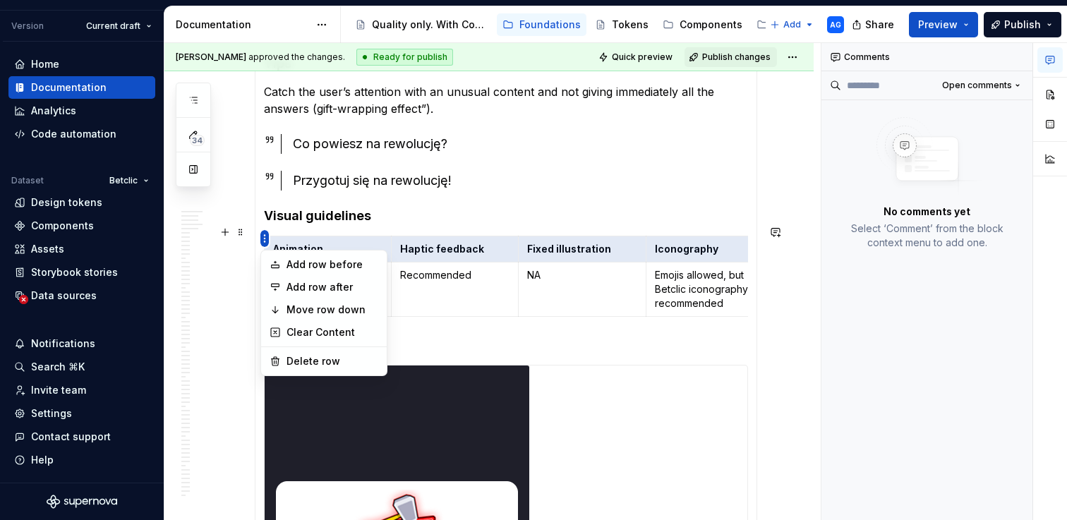
click at [265, 236] on html "Tactics AG Version Current draft Home Documentation Analytics Code automation D…" at bounding box center [533, 260] width 1067 height 520
click at [565, 331] on html "Tactics AG Version Current draft Home Documentation Analytics Code automation D…" at bounding box center [533, 260] width 1067 height 520
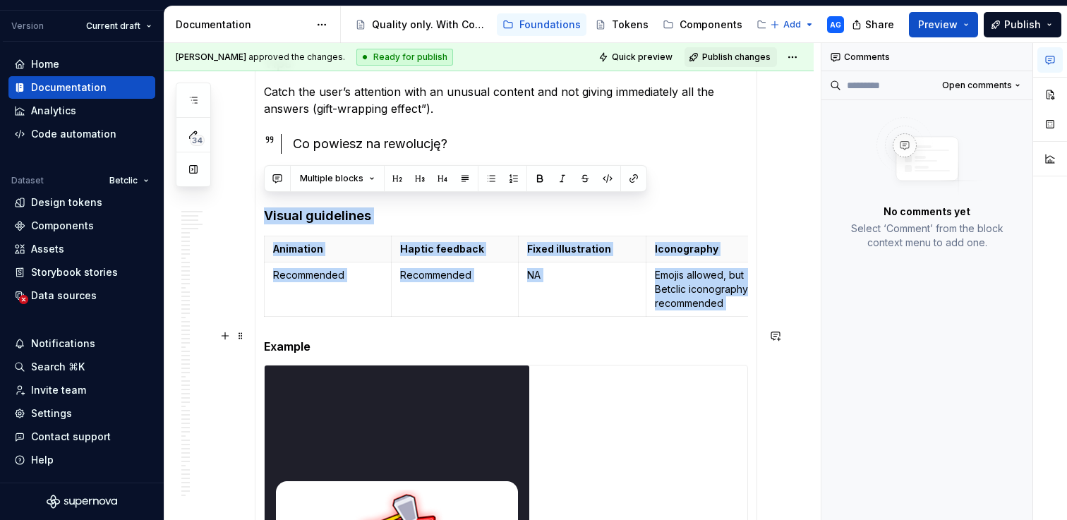
drag, startPoint x: 262, startPoint y: 199, endPoint x: 463, endPoint y: 321, distance: 235.3
click at [463, 321] on div "Intent Create curiosity and prompt interaction by not revealing all the informa…" at bounding box center [506, 256] width 503 height 1385
copy section-item-column "Visual guidelines Animation Haptic feedback Fixed illustration Iconography Reco…"
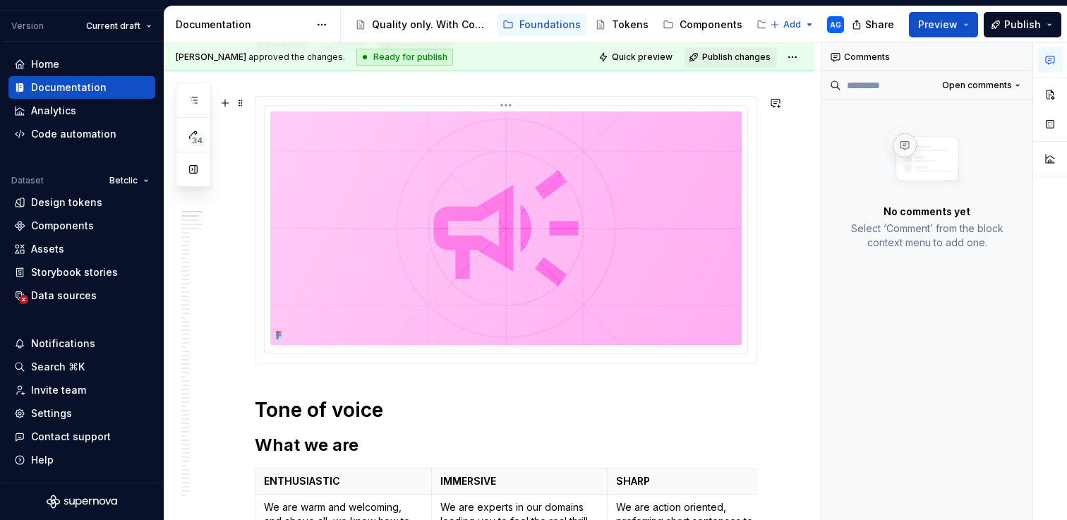
scroll to position [0, 0]
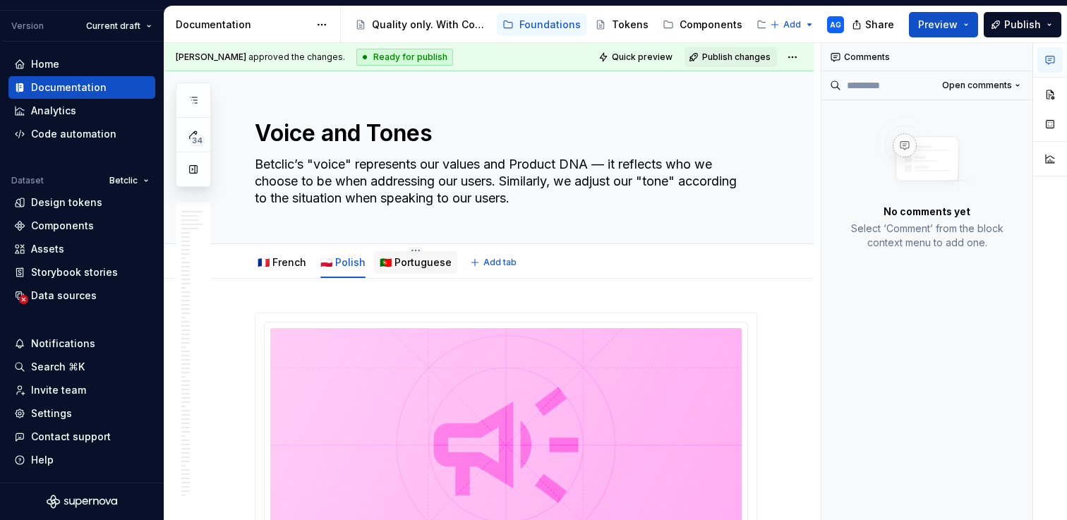
click at [410, 270] on div "🇵🇹 Portuguese" at bounding box center [416, 262] width 72 height 17
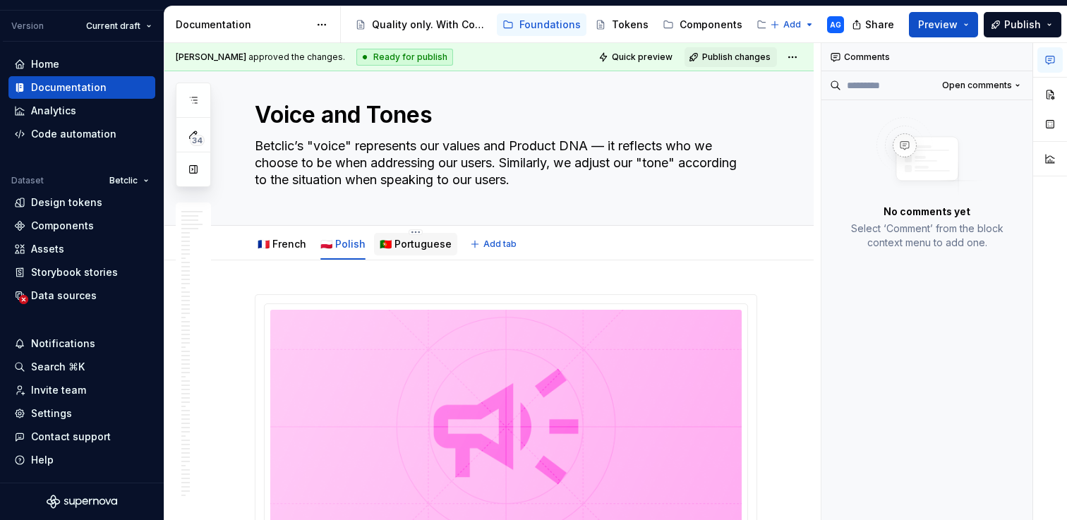
click at [406, 247] on link "🇵🇹 Portuguese" at bounding box center [416, 244] width 72 height 12
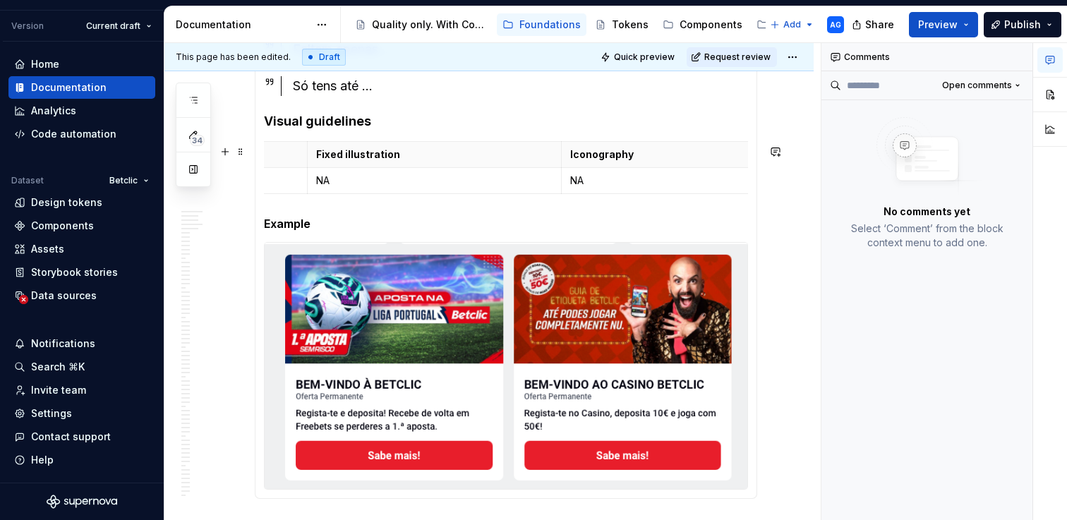
scroll to position [0, 525]
click at [533, 182] on p "NA" at bounding box center [628, 181] width 236 height 14
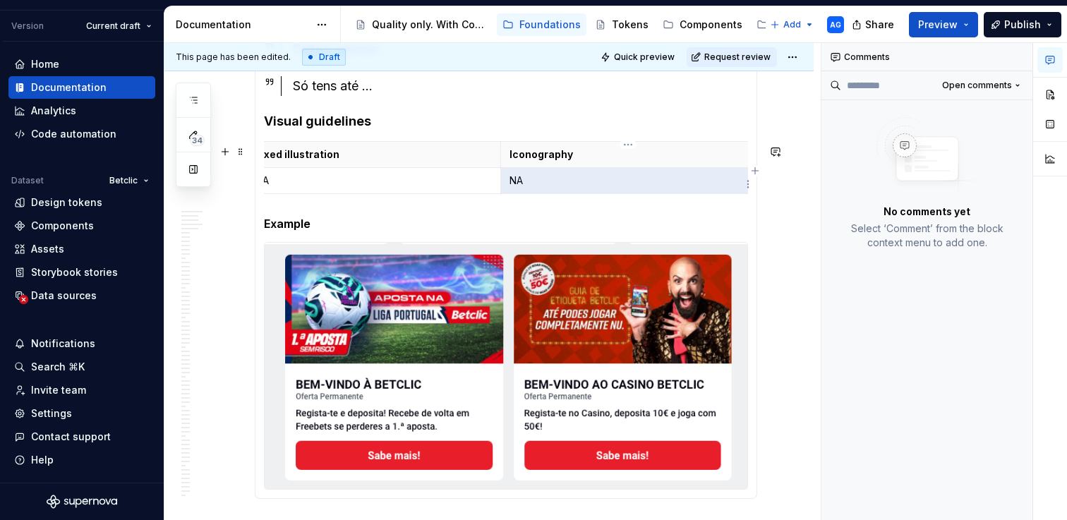
click at [515, 184] on p "NA" at bounding box center [628, 181] width 236 height 14
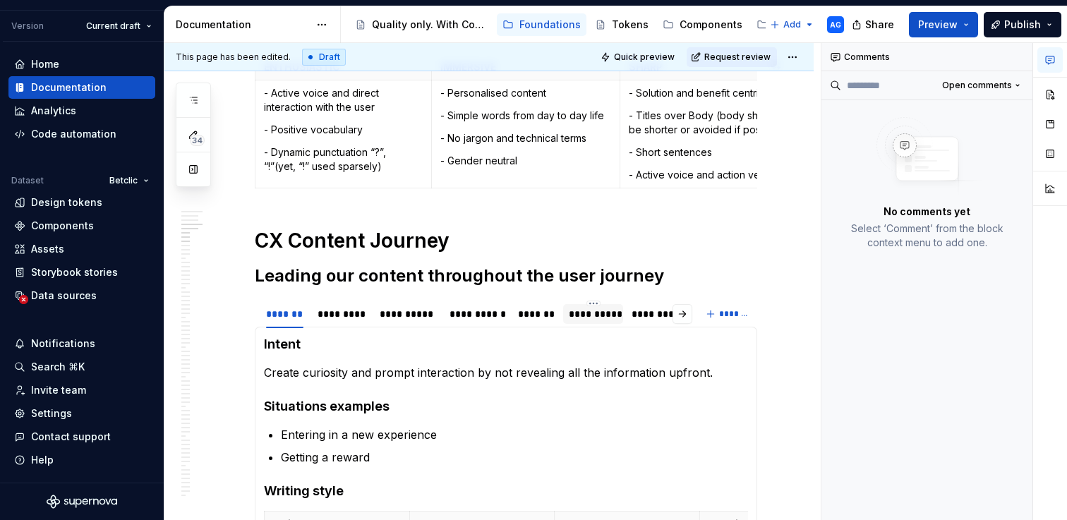
scroll to position [910, 0]
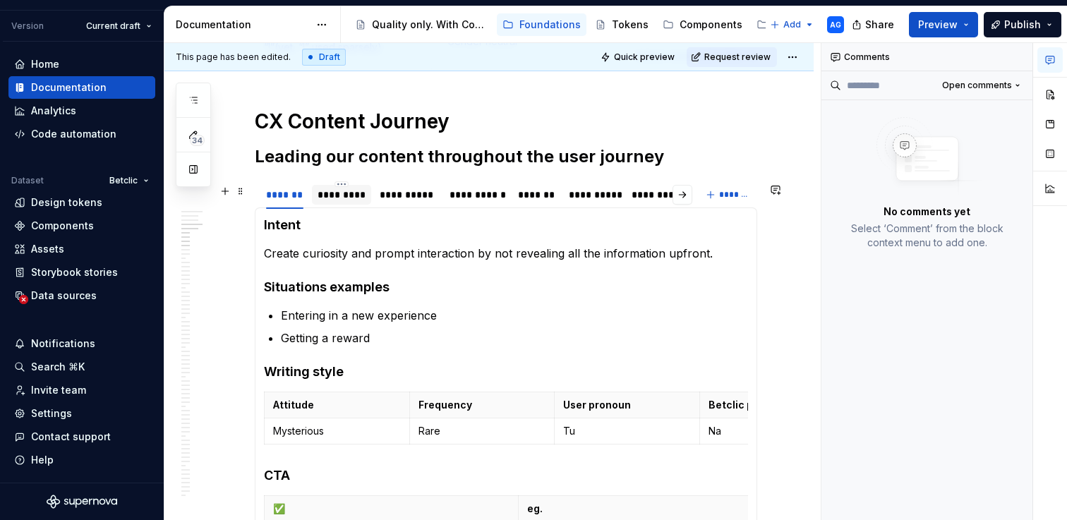
click at [351, 202] on div "*********" at bounding box center [342, 195] width 49 height 14
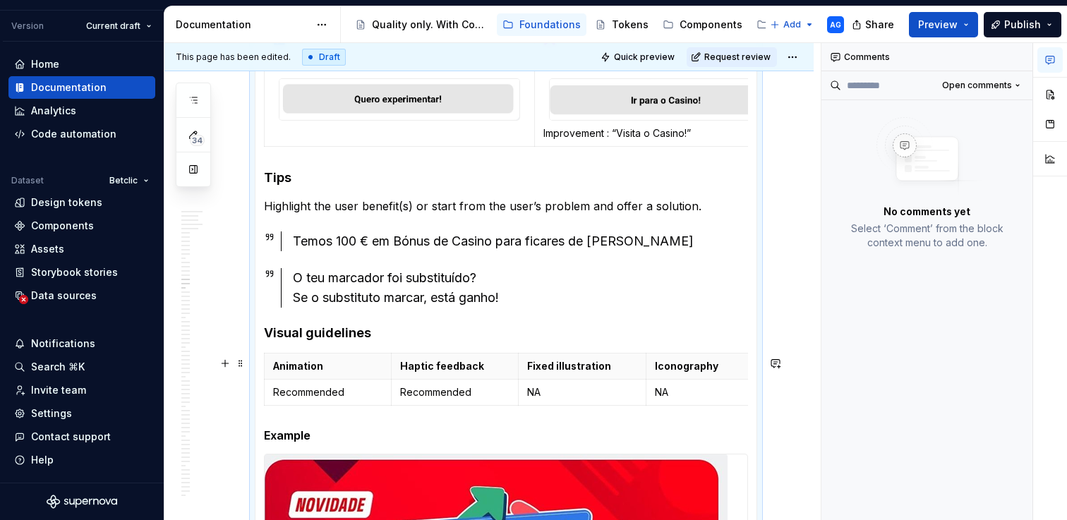
scroll to position [1569, 0]
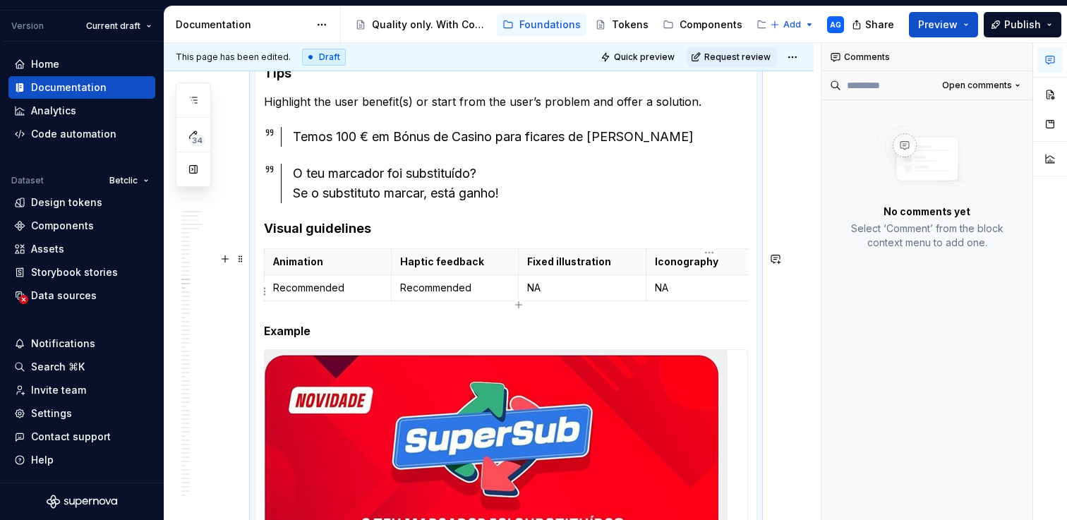
click at [696, 295] on p "NA" at bounding box center [709, 288] width 109 height 14
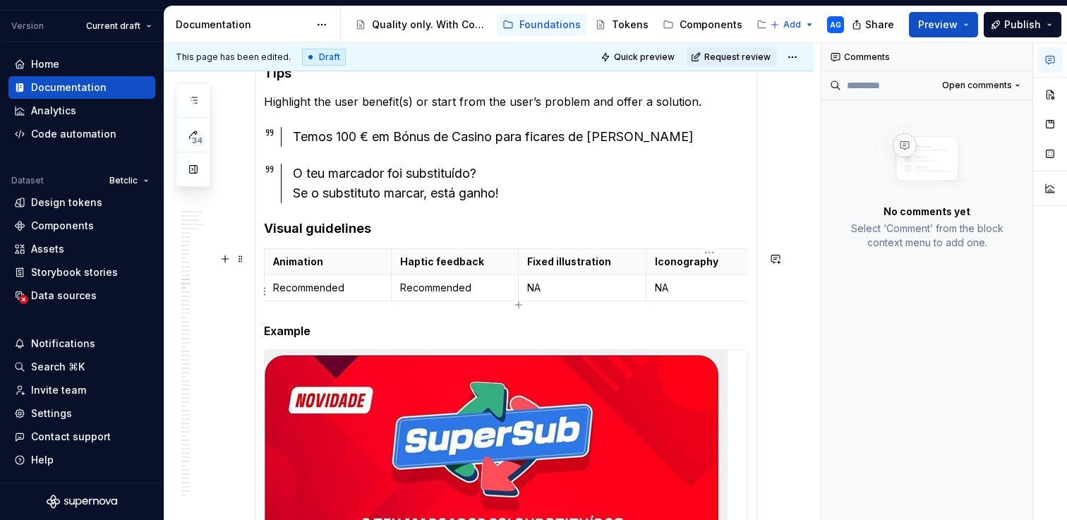
click at [696, 295] on p "NA" at bounding box center [709, 288] width 109 height 14
click at [665, 291] on p "NA" at bounding box center [709, 288] width 109 height 14
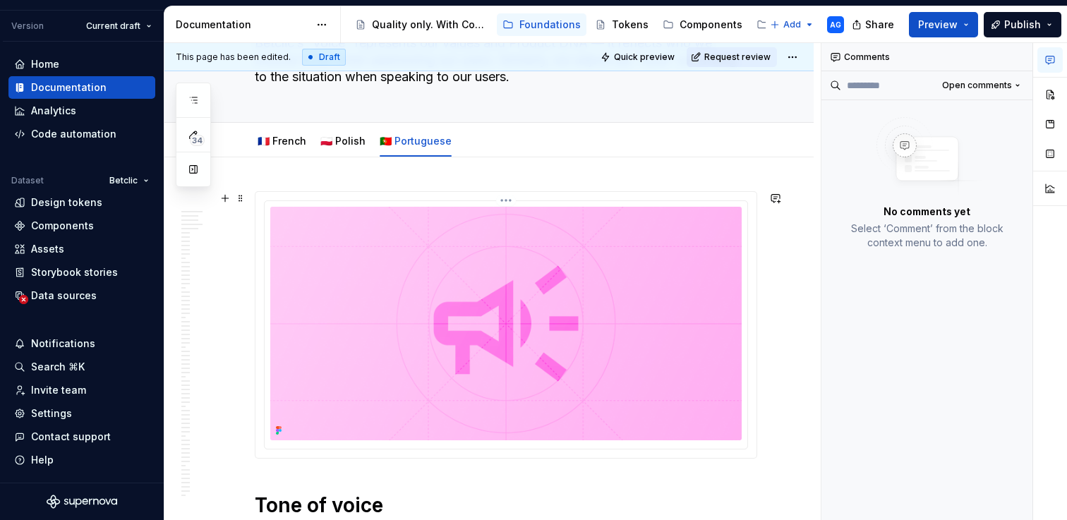
scroll to position [0, 0]
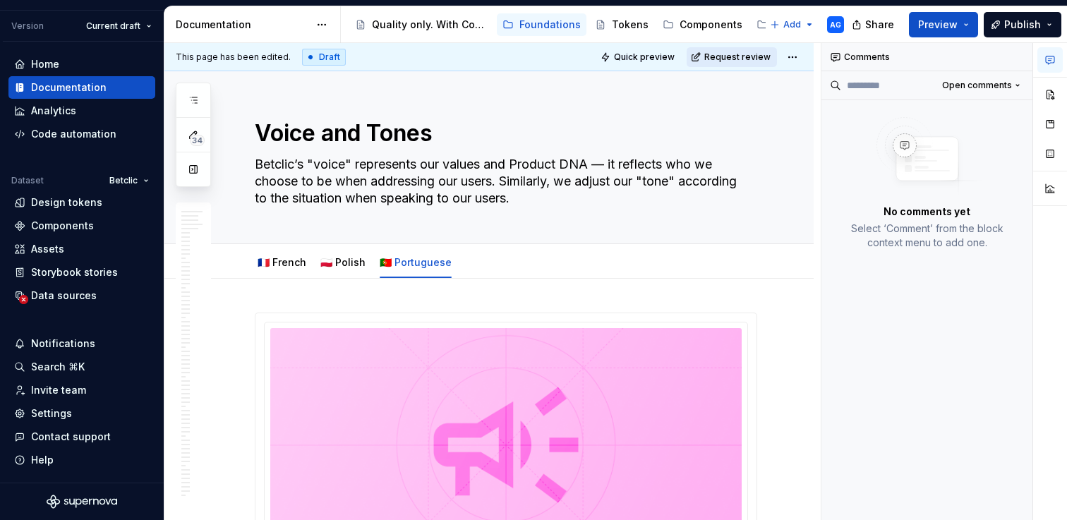
click at [738, 57] on span "Request review" at bounding box center [737, 57] width 66 height 11
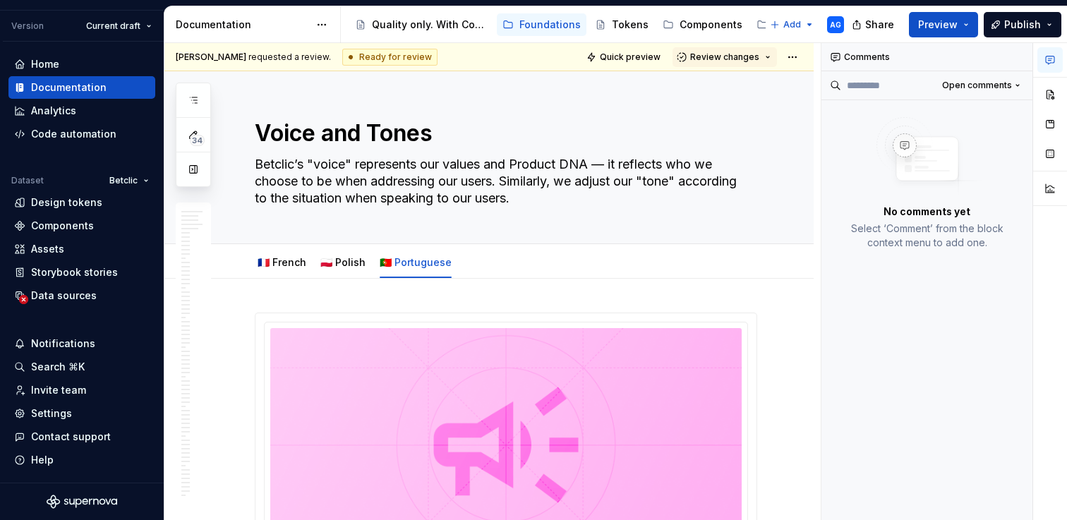
click at [738, 57] on span "Review changes" at bounding box center [724, 57] width 69 height 11
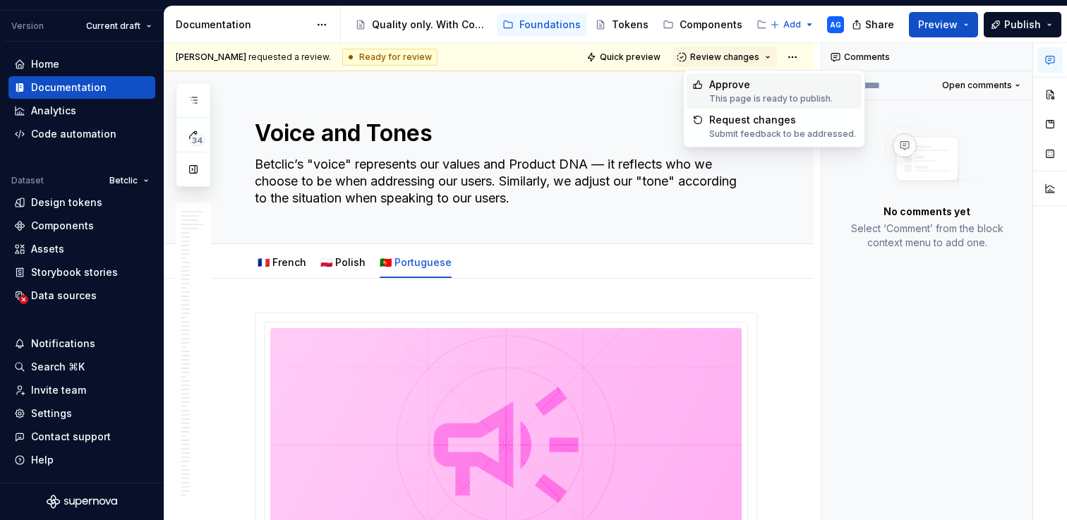
click at [728, 76] on span "Approve This page is ready to publish." at bounding box center [774, 90] width 175 height 35
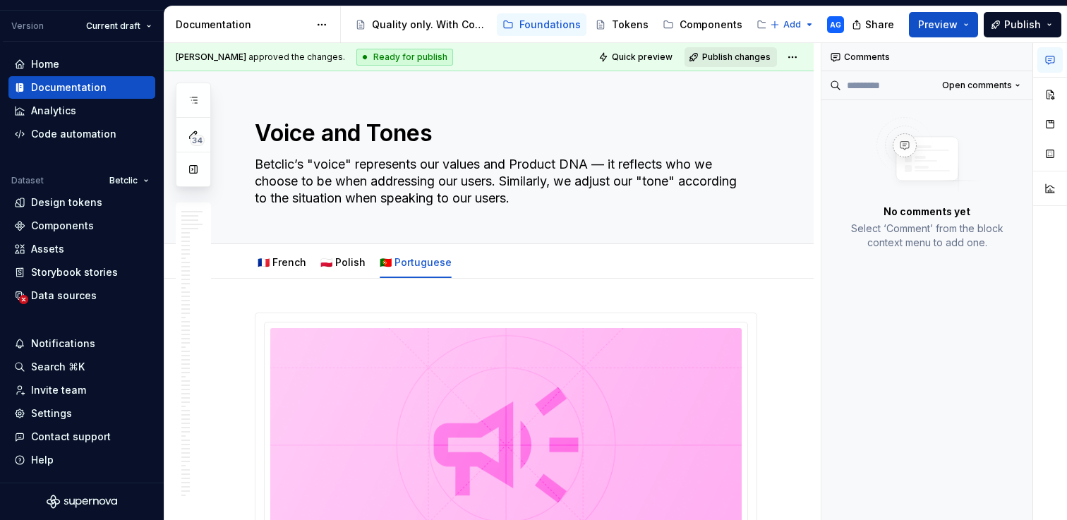
click at [747, 55] on span "Publish changes" at bounding box center [736, 57] width 68 height 11
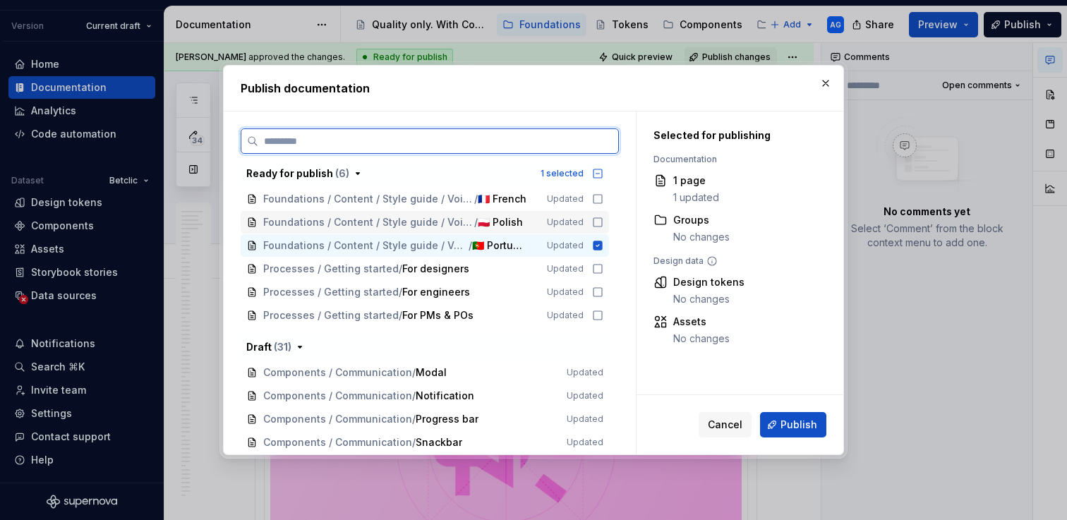
click at [603, 215] on div "Foundations / Content / Style guide / Voice and Tones / 🇵🇱 Polish Updated" at bounding box center [425, 222] width 368 height 23
click at [603, 194] on icon at bounding box center [597, 198] width 11 height 11
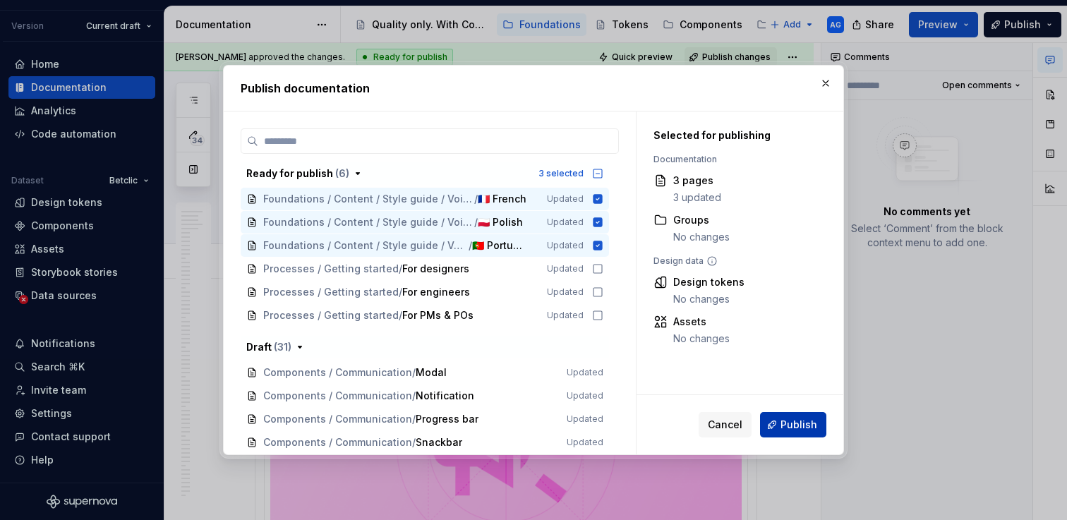
click at [810, 423] on span "Publish" at bounding box center [799, 425] width 37 height 14
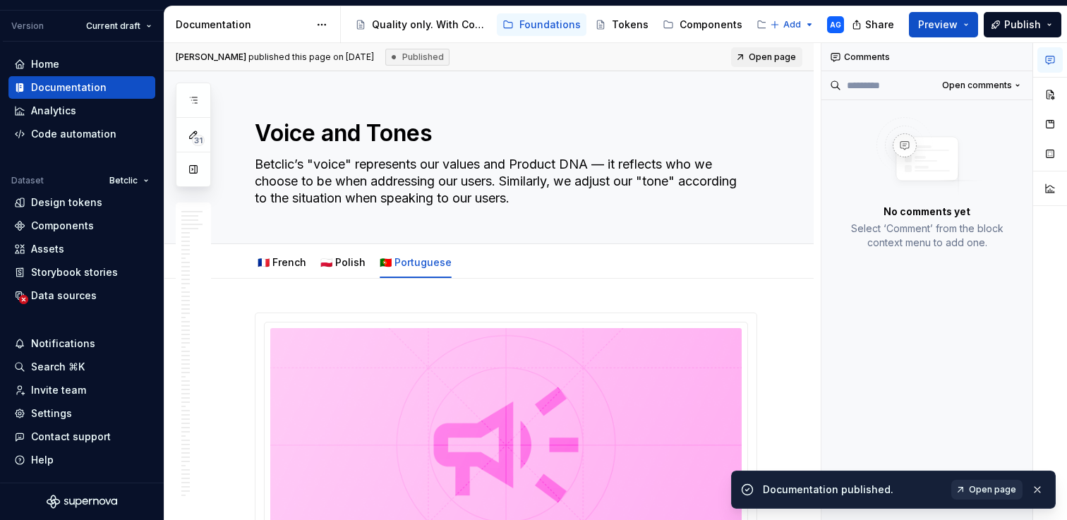
click at [992, 495] on link "Open page" at bounding box center [986, 490] width 71 height 20
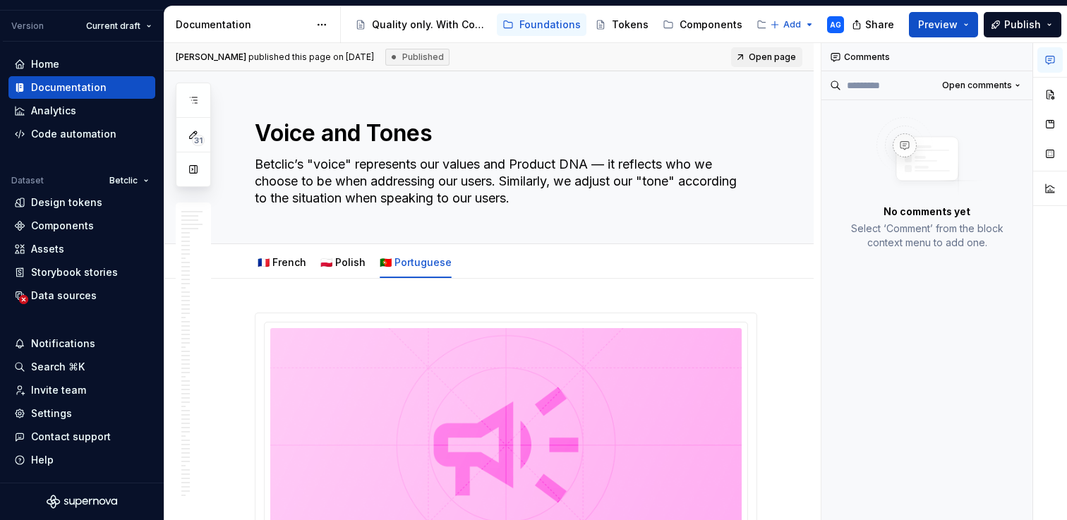
type textarea "*"
